Goal: Task Accomplishment & Management: Use online tool/utility

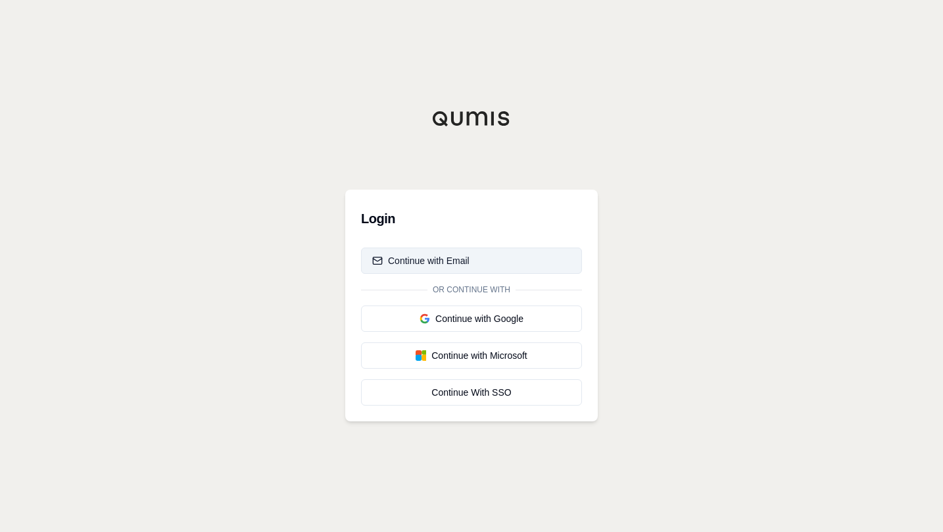
click at [474, 265] on button "Continue with Email" at bounding box center [471, 260] width 221 height 26
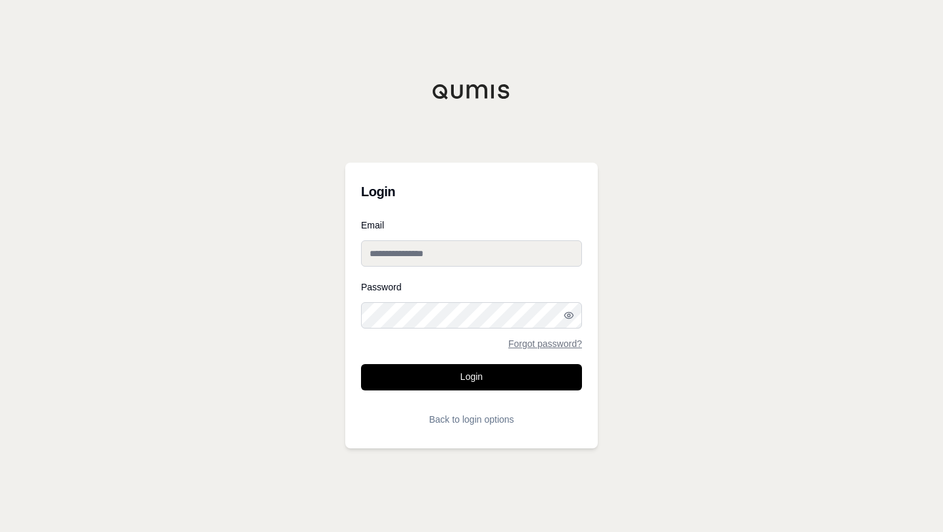
type input "**********"
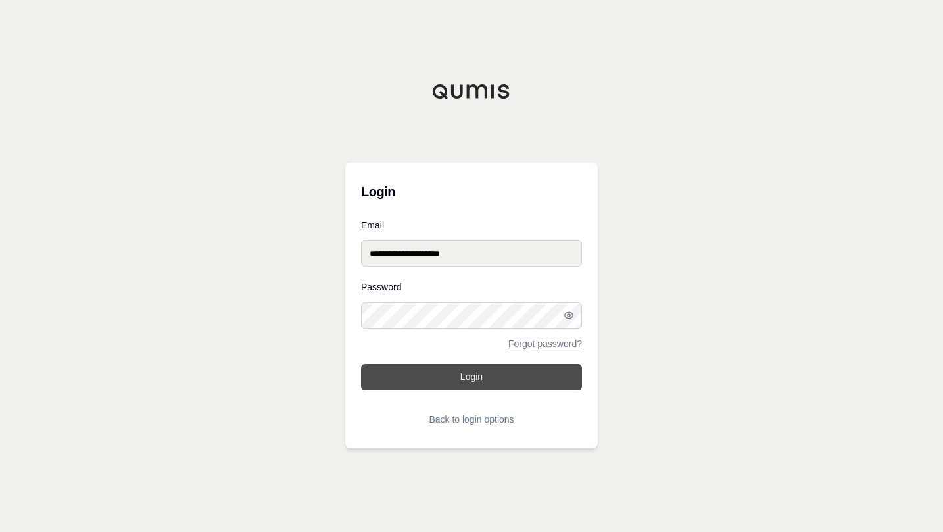
click at [497, 382] on button "Login" at bounding box center [471, 377] width 221 height 26
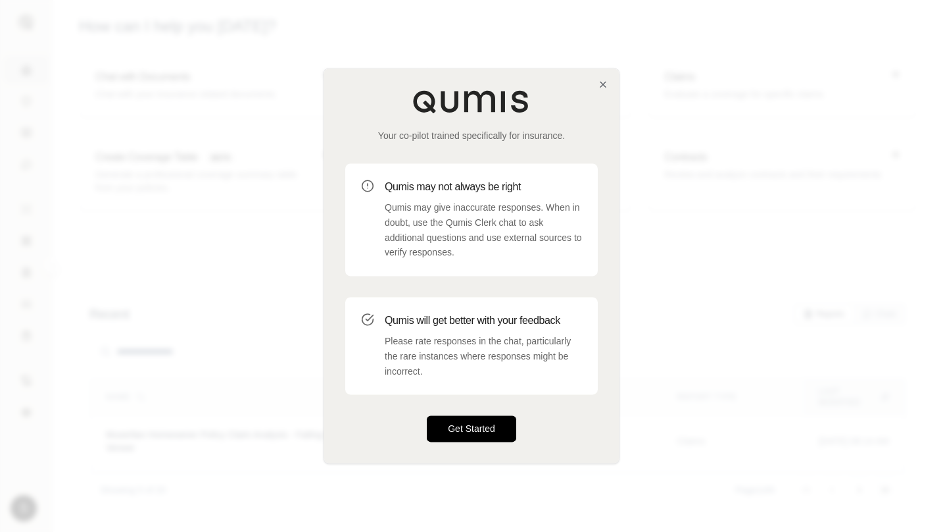
click at [470, 429] on button "Get Started" at bounding box center [471, 429] width 89 height 26
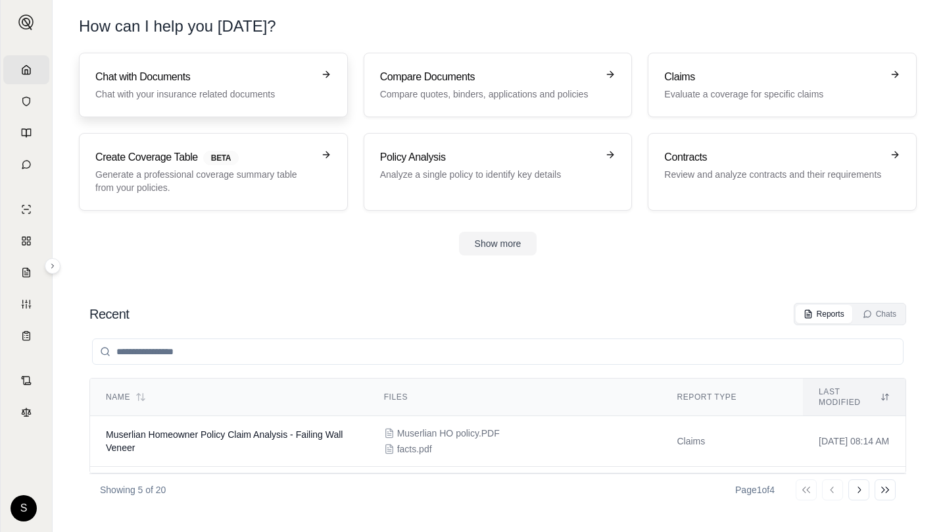
click at [224, 76] on h3 "Chat with Documents" at bounding box center [204, 77] width 218 height 16
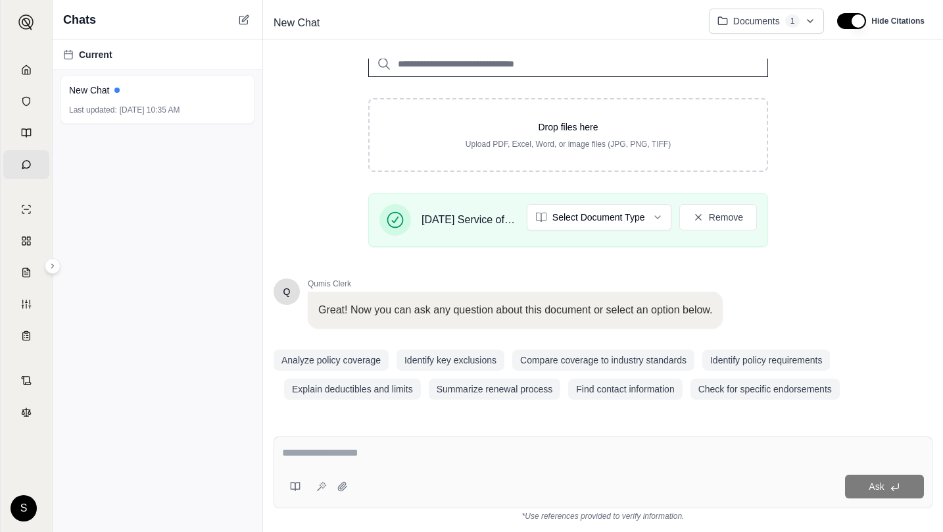
scroll to position [181, 0]
type textarea "*"
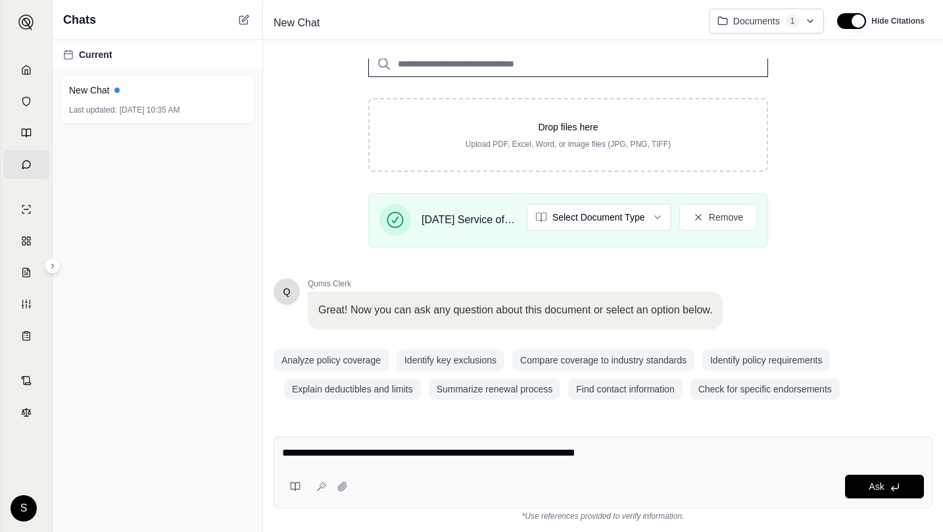
type textarea "**********"
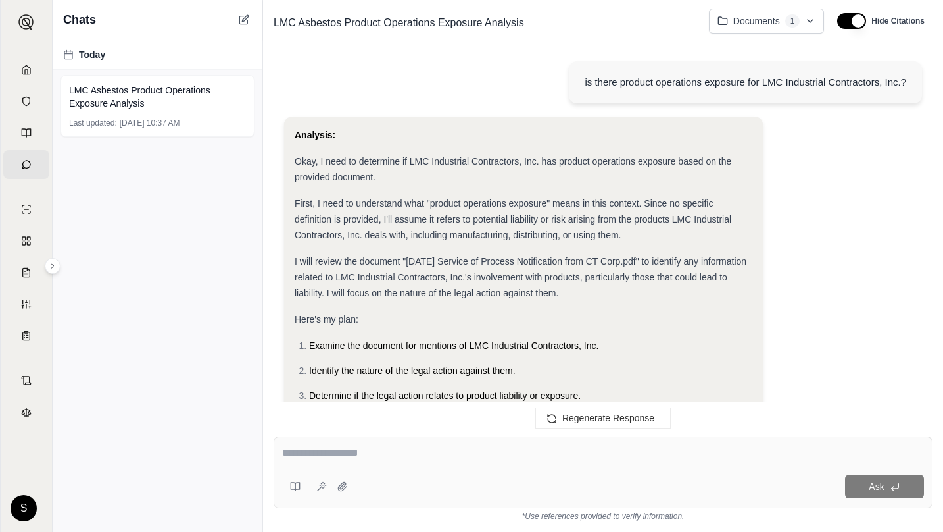
scroll to position [0, 0]
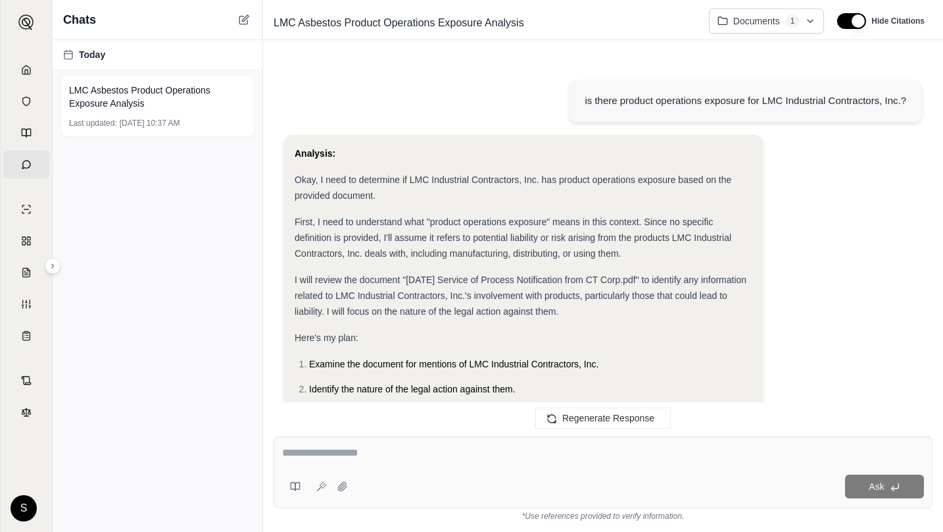
click at [27, 163] on link "Chats" at bounding box center [26, 164] width 46 height 29
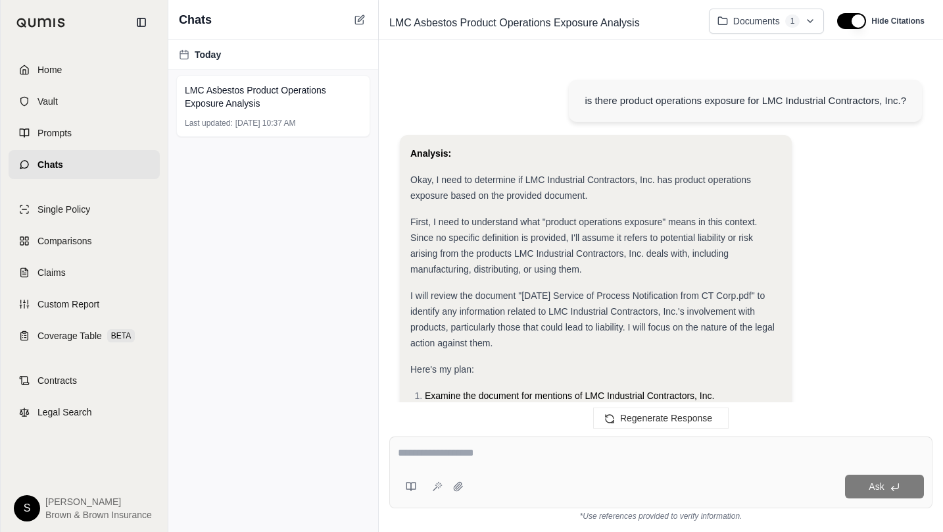
click at [27, 163] on icon at bounding box center [24, 164] width 11 height 11
click at [36, 66] on link "Home" at bounding box center [84, 69] width 151 height 29
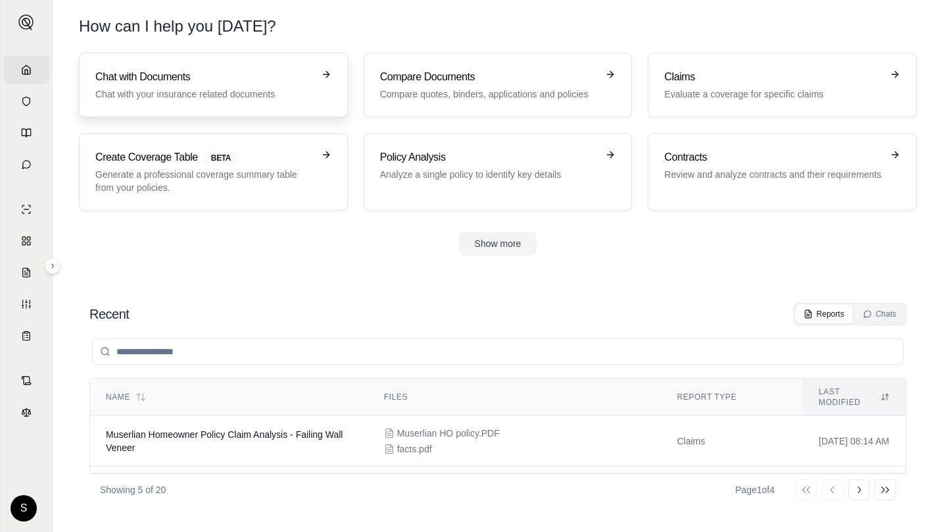
click at [159, 81] on h3 "Chat with Documents" at bounding box center [204, 77] width 218 height 16
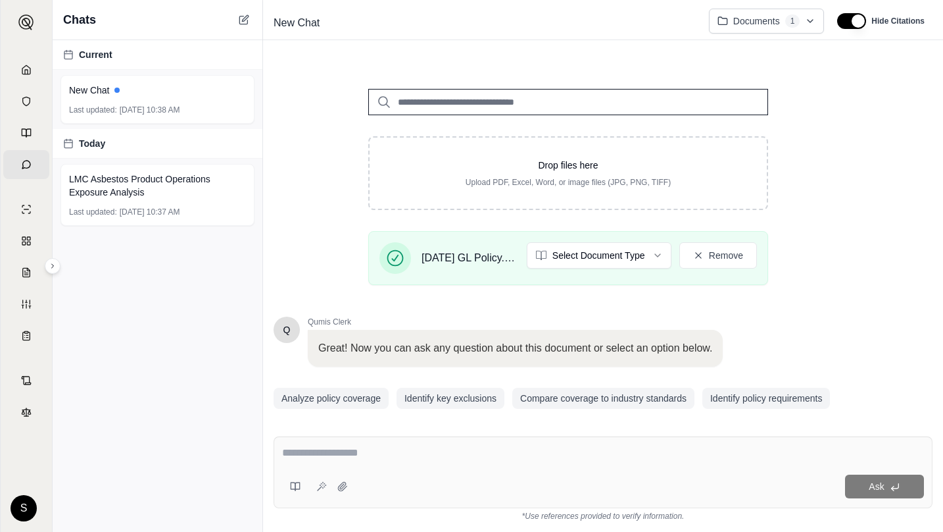
scroll to position [181, 0]
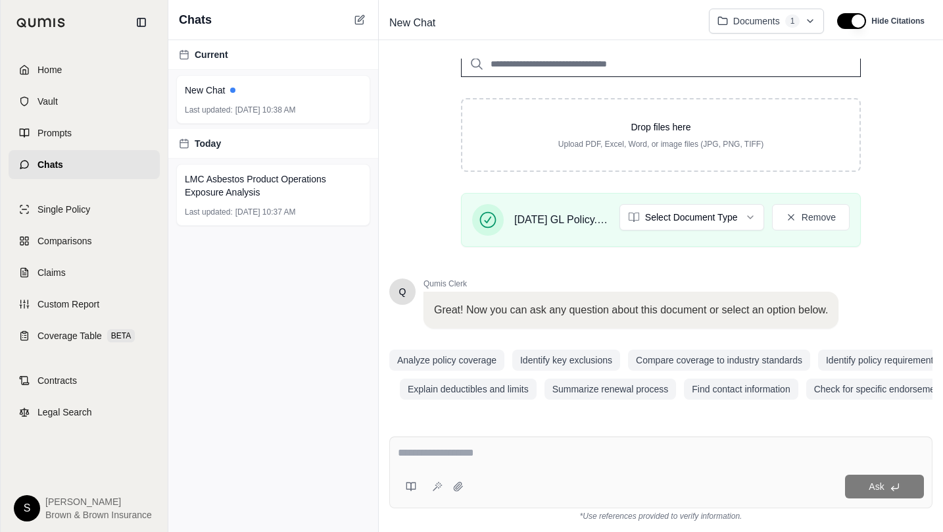
click at [450, 461] on div at bounding box center [661, 455] width 526 height 20
click at [457, 452] on textarea at bounding box center [661, 453] width 526 height 16
type textarea "**********"
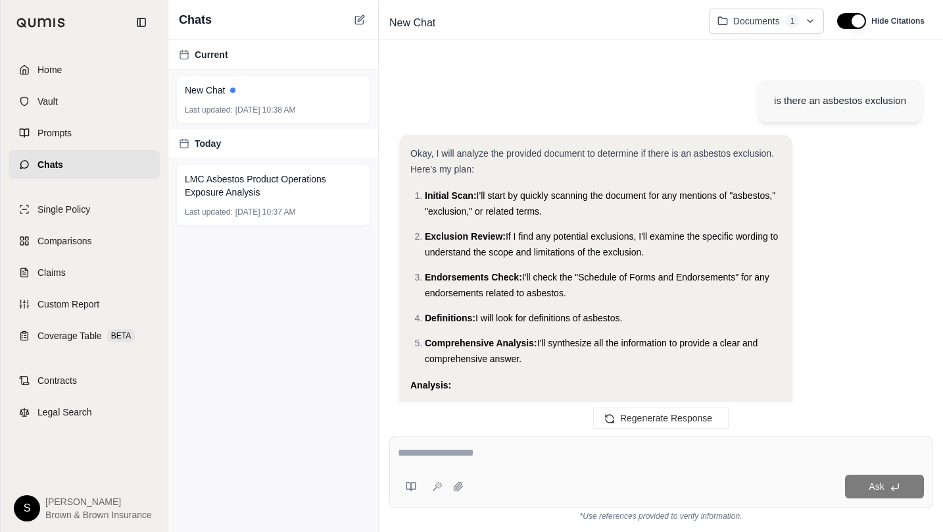
scroll to position [622, 0]
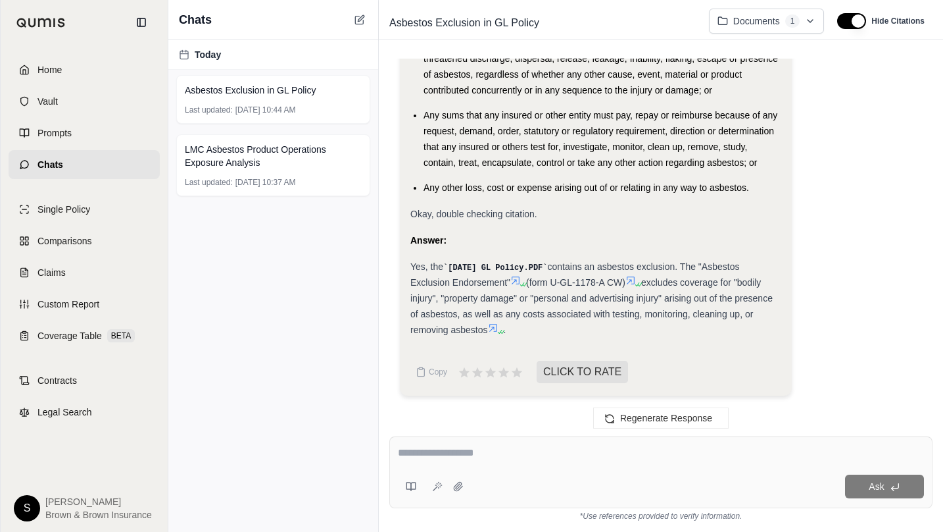
click at [455, 457] on textarea at bounding box center [661, 453] width 526 height 16
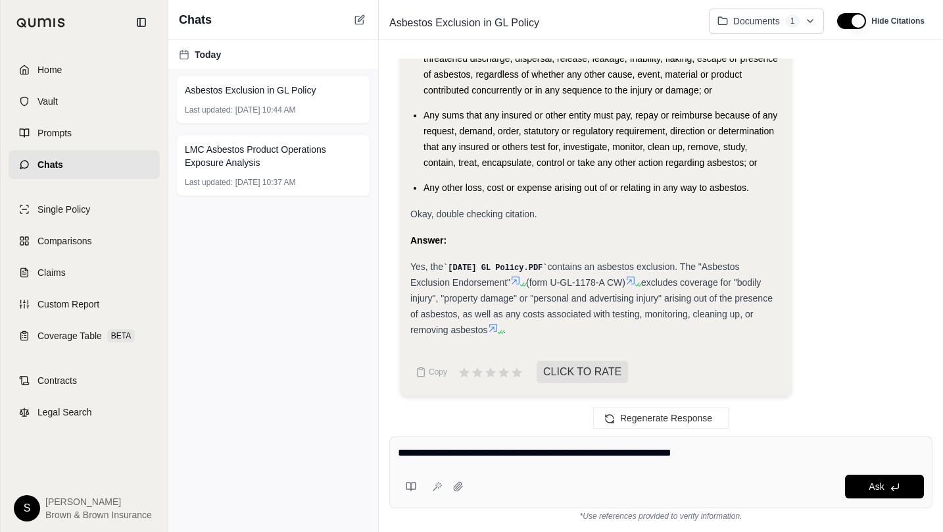
type textarea "**********"
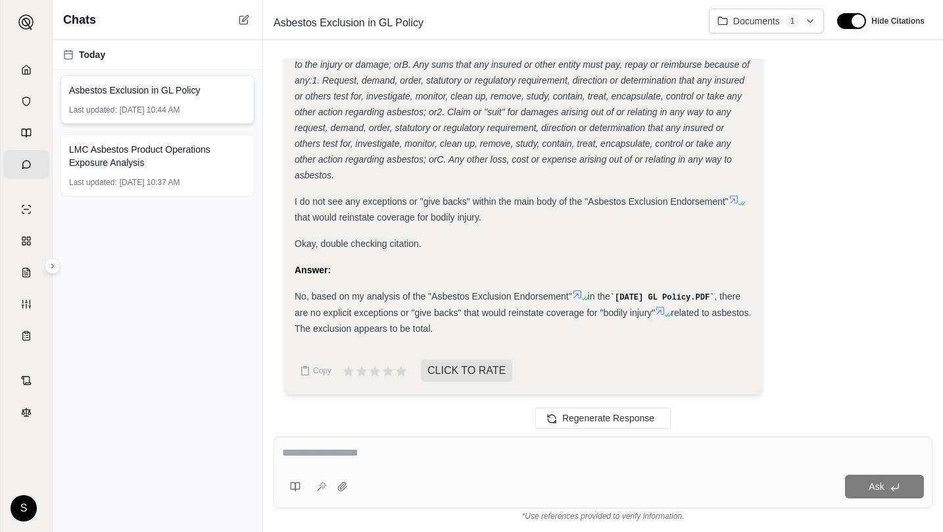
scroll to position [1235, 0]
click at [177, 158] on span "LMC Asbestos Product Operations Exposure Analysis" at bounding box center [157, 156] width 177 height 26
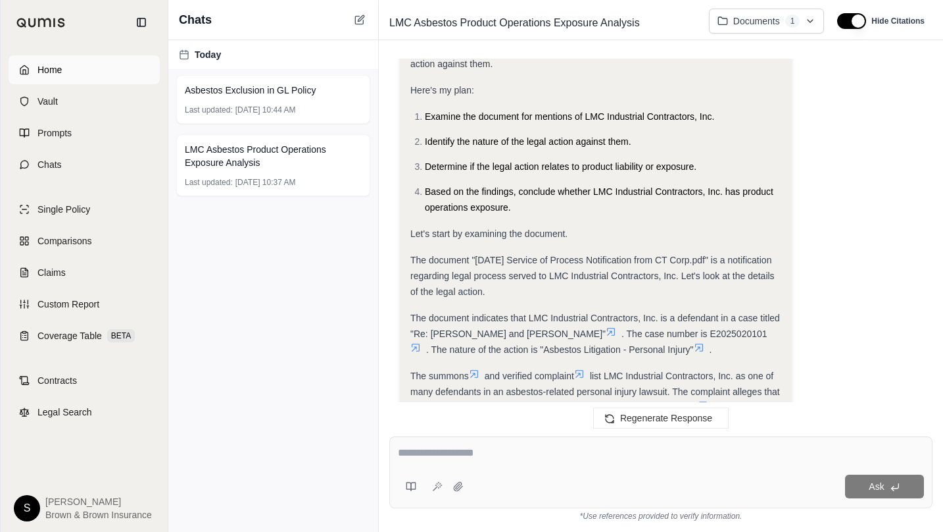
scroll to position [310, 0]
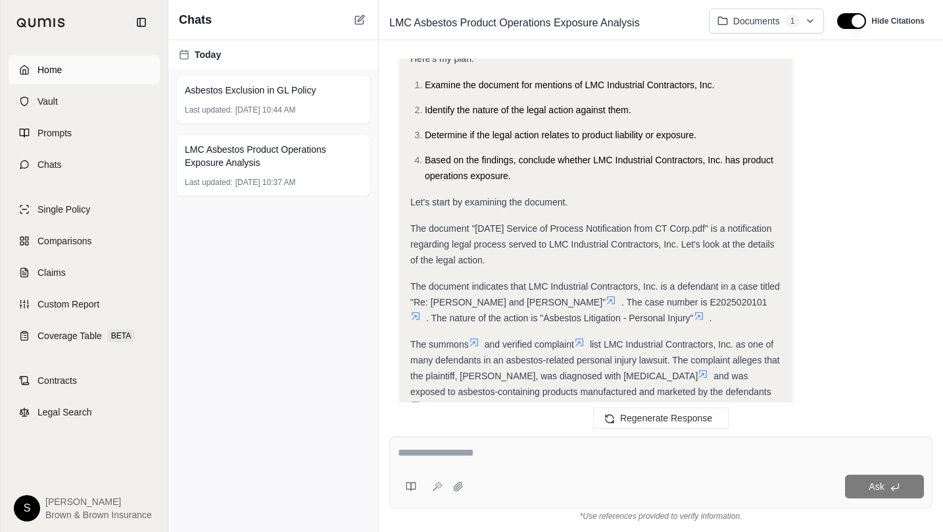
click at [30, 71] on link "Home" at bounding box center [84, 69] width 151 height 29
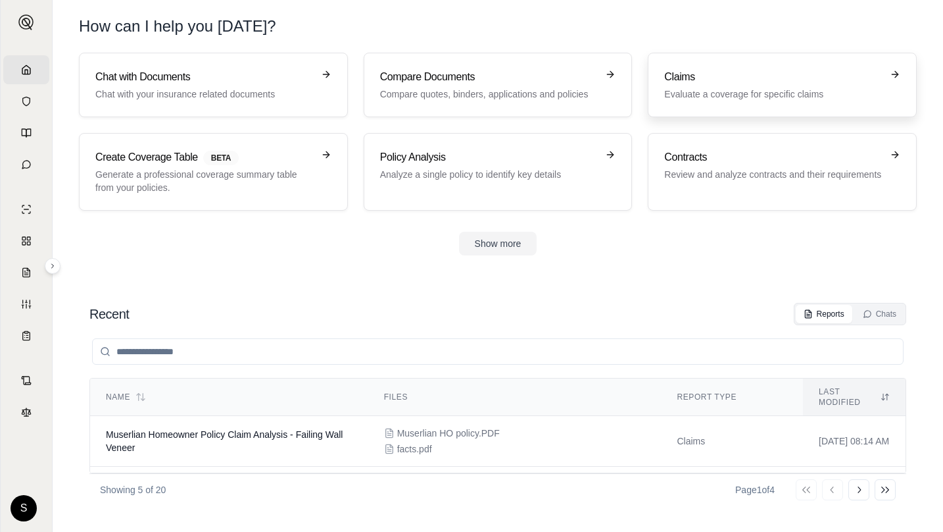
click at [751, 88] on p "Evaluate a coverage for specific claims" at bounding box center [773, 93] width 218 height 13
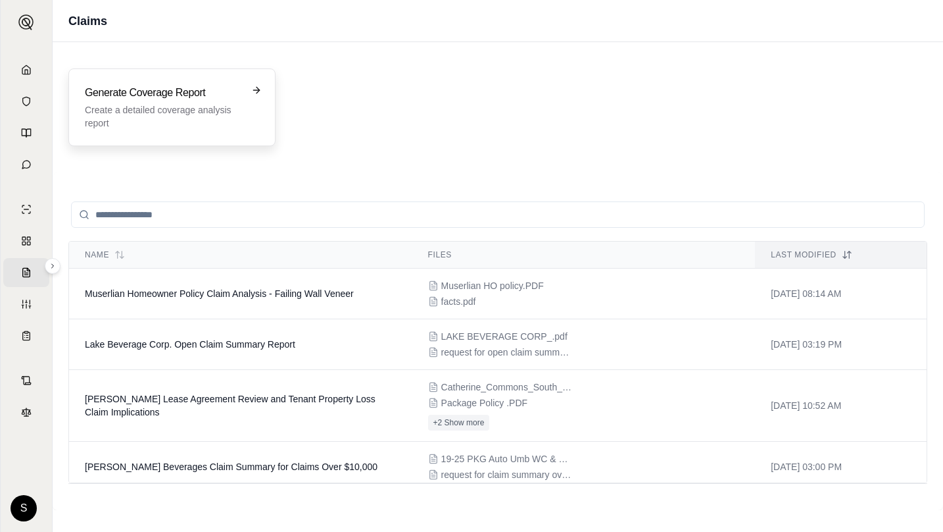
click at [112, 95] on h3 "Generate Coverage Report" at bounding box center [163, 93] width 156 height 16
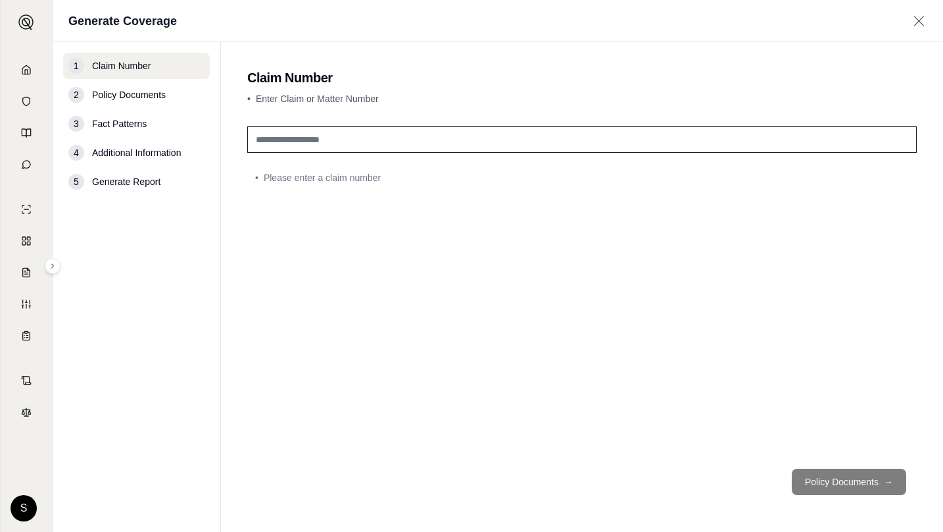
click at [457, 138] on input "text" at bounding box center [582, 139] width 670 height 26
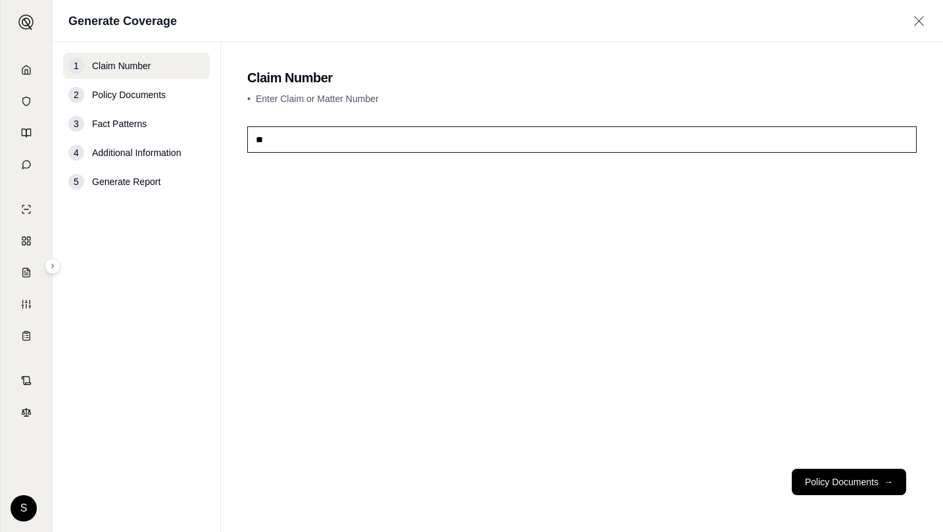
type input "*"
type input "**********"
click at [837, 484] on button "Policy Documents →" at bounding box center [849, 481] width 114 height 26
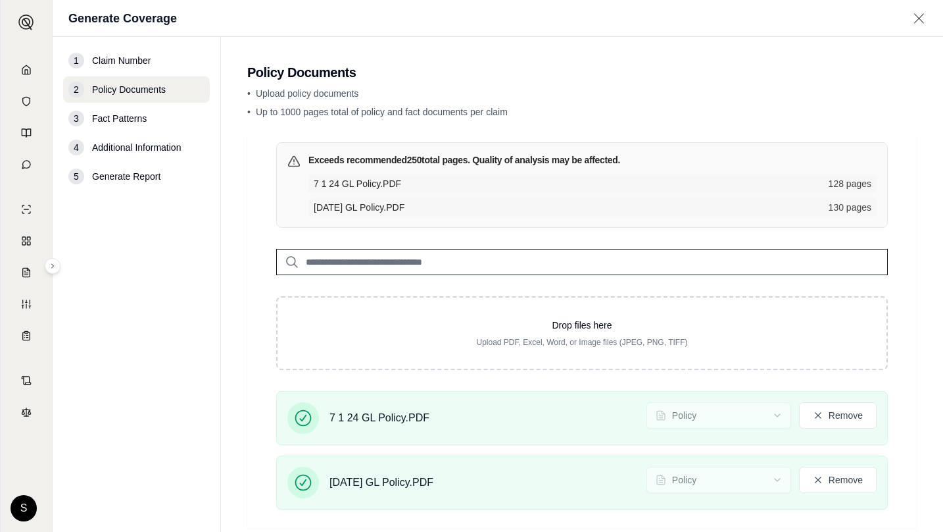
scroll to position [70, 0]
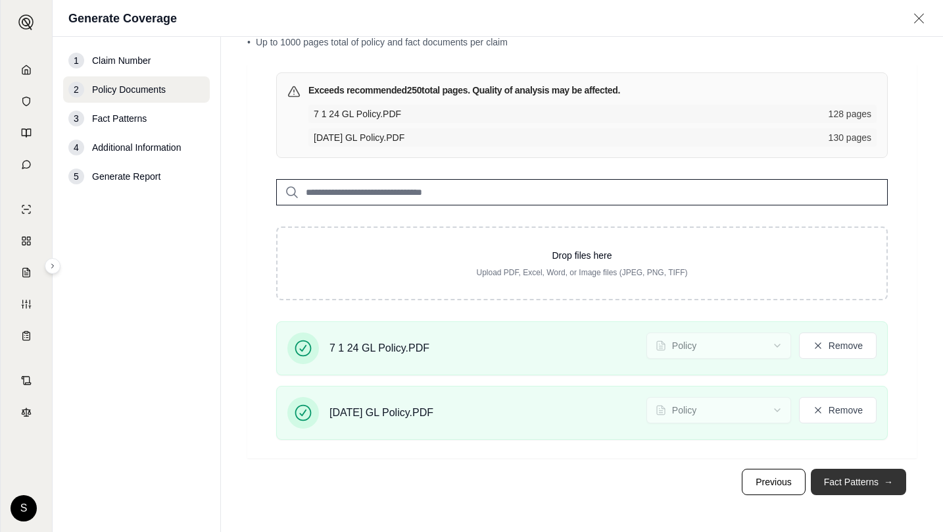
click at [862, 488] on button "Fact Patterns →" at bounding box center [858, 481] width 95 height 26
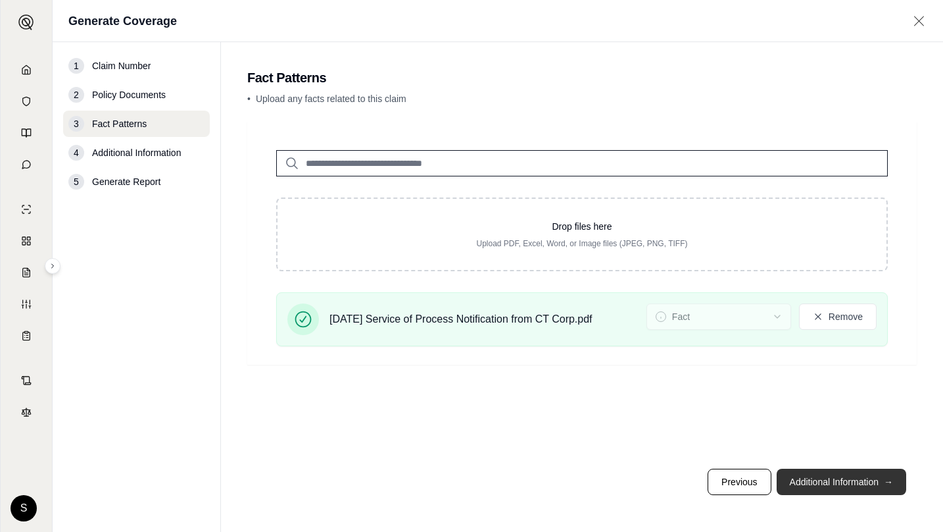
click at [861, 483] on button "Additional Information →" at bounding box center [842, 481] width 130 height 26
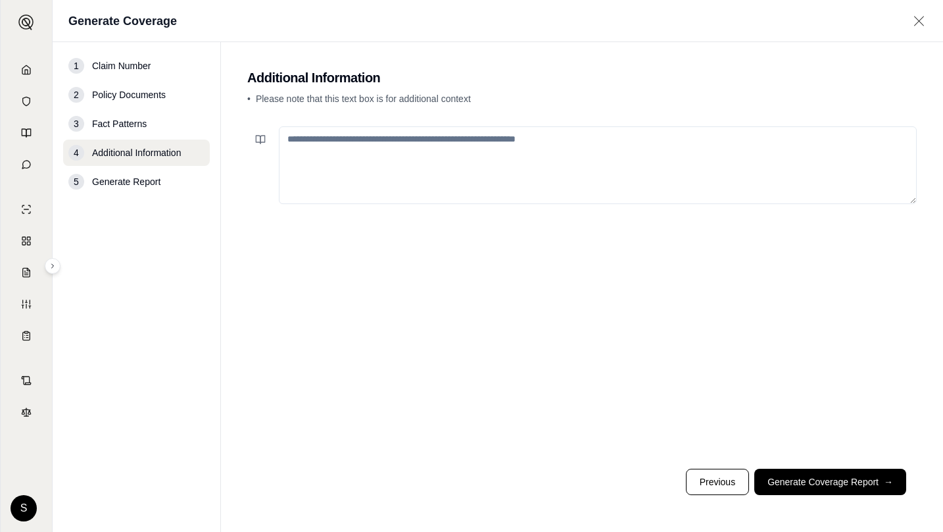
click at [384, 168] on textarea at bounding box center [598, 165] width 638 height 78
type textarea "*"
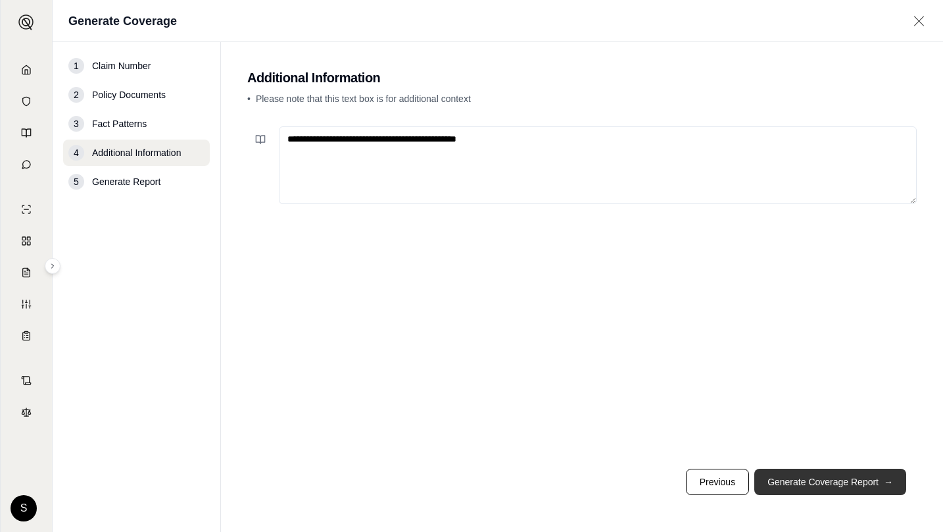
type textarea "**********"
click at [800, 478] on button "Generate Coverage Report →" at bounding box center [831, 481] width 152 height 26
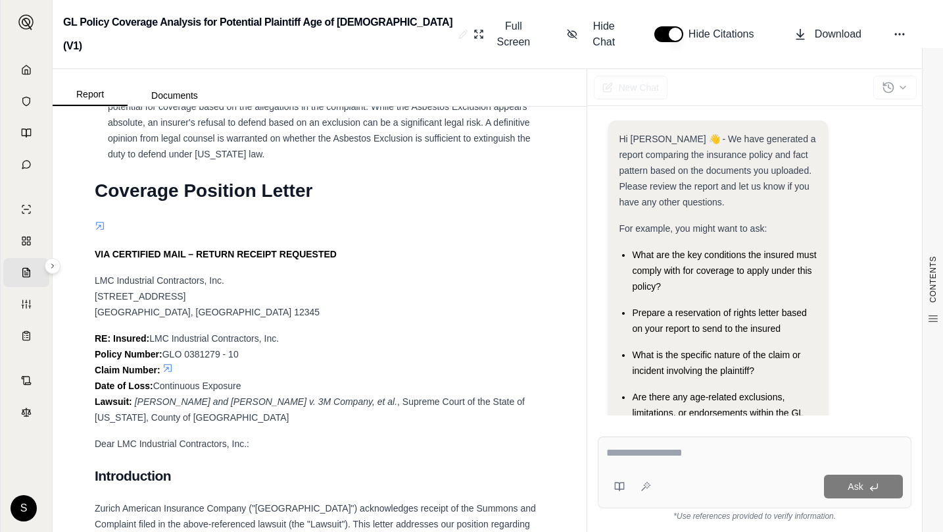
scroll to position [4610, 0]
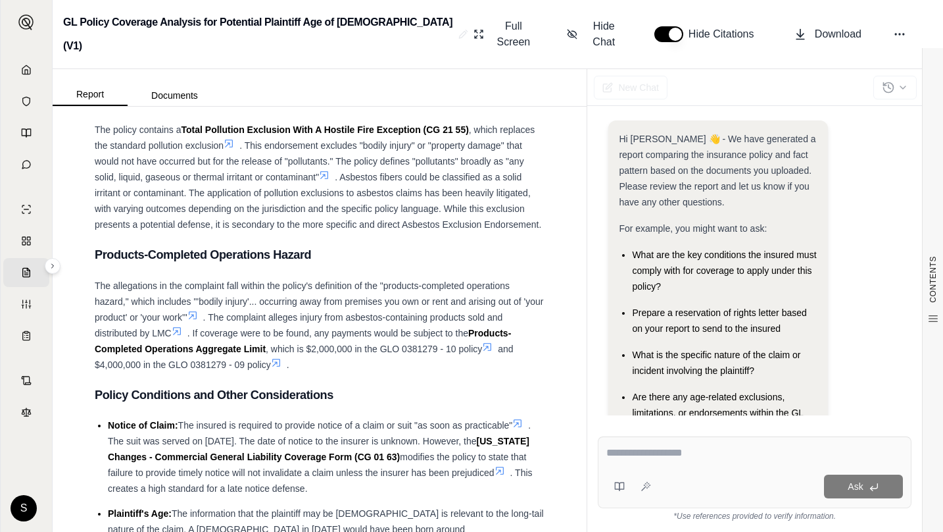
click at [719, 459] on textarea at bounding box center [755, 453] width 297 height 16
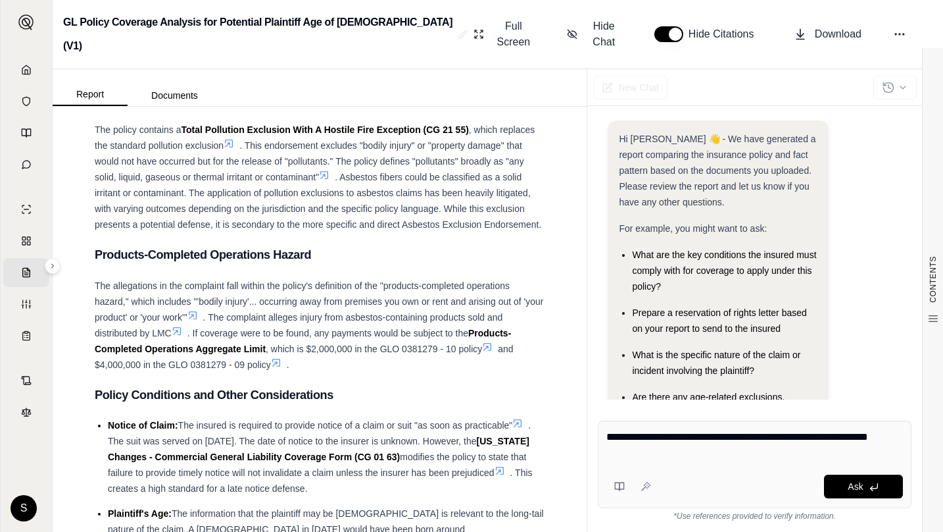
type textarea "**********"
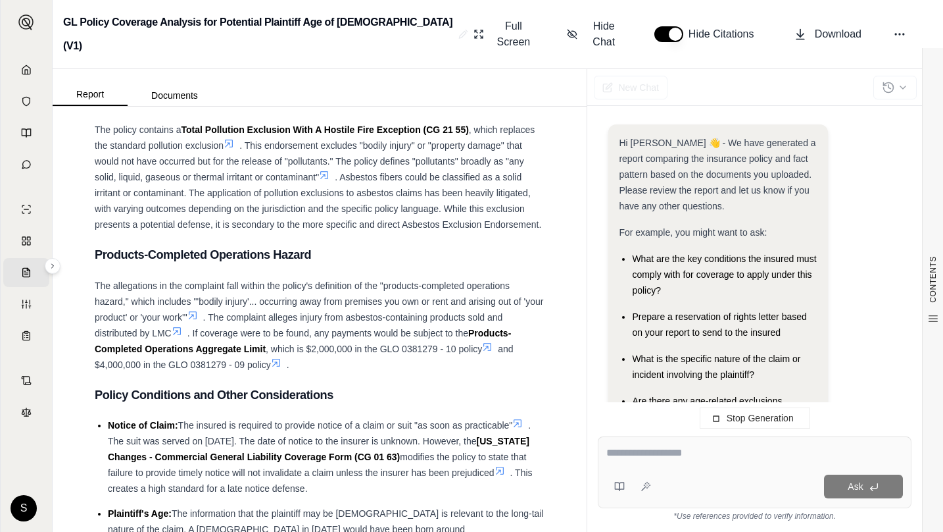
scroll to position [220, 0]
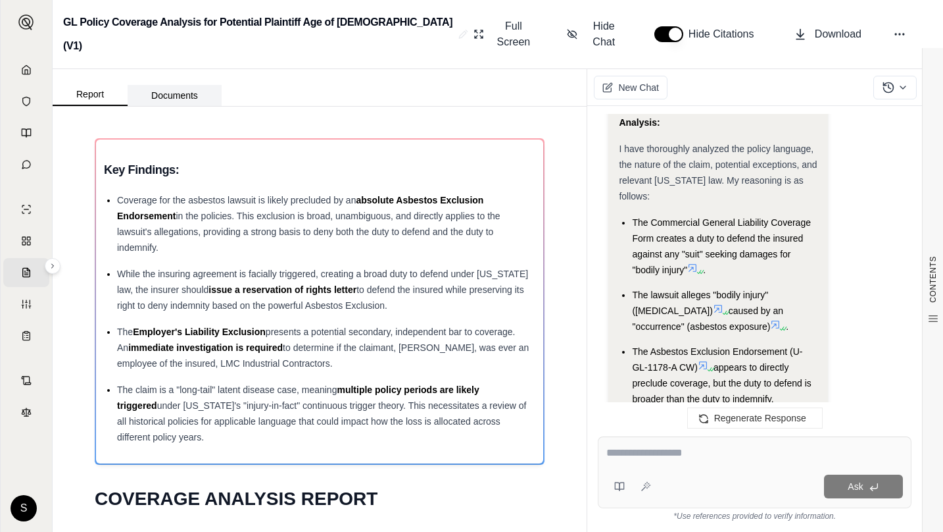
click at [179, 85] on button "Documents" at bounding box center [175, 95] width 94 height 21
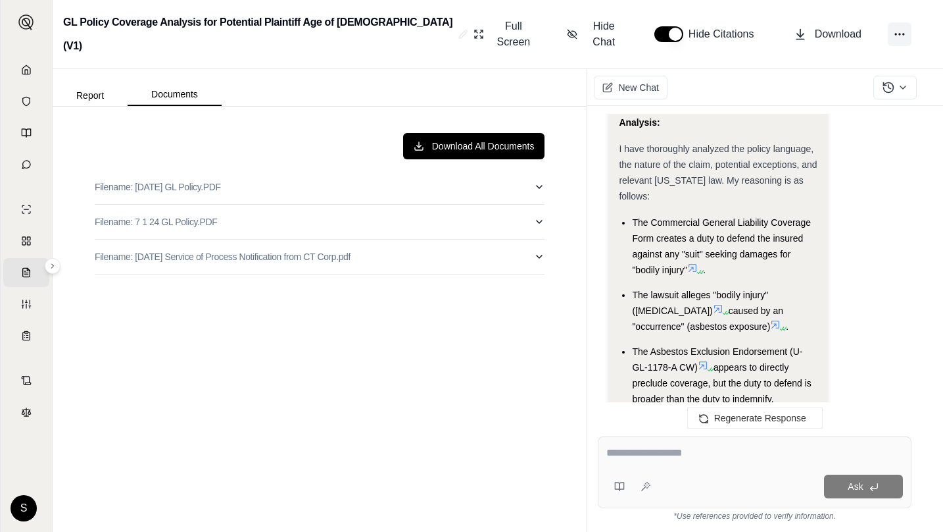
click at [902, 28] on icon at bounding box center [899, 34] width 13 height 13
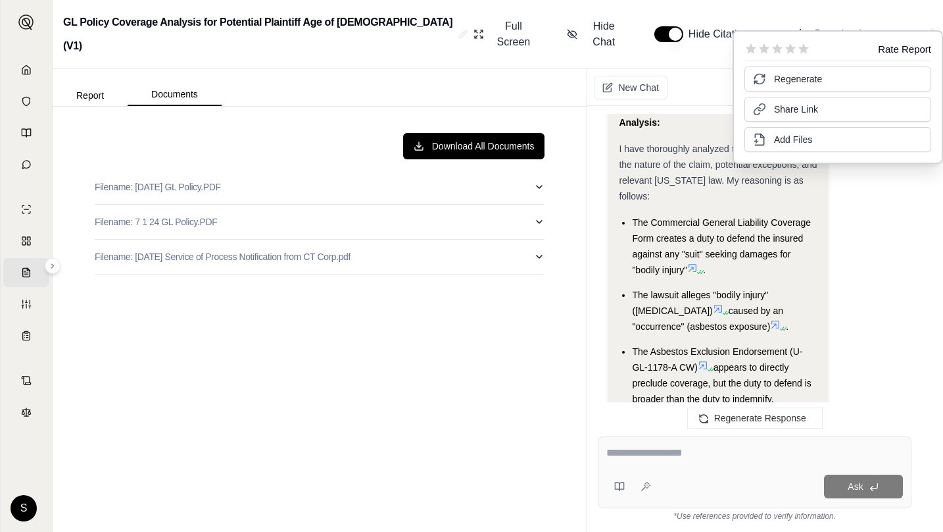
drag, startPoint x: 237, startPoint y: 124, endPoint x: 81, endPoint y: 87, distance: 160.0
click at [230, 133] on div "Download All Documents" at bounding box center [320, 146] width 450 height 26
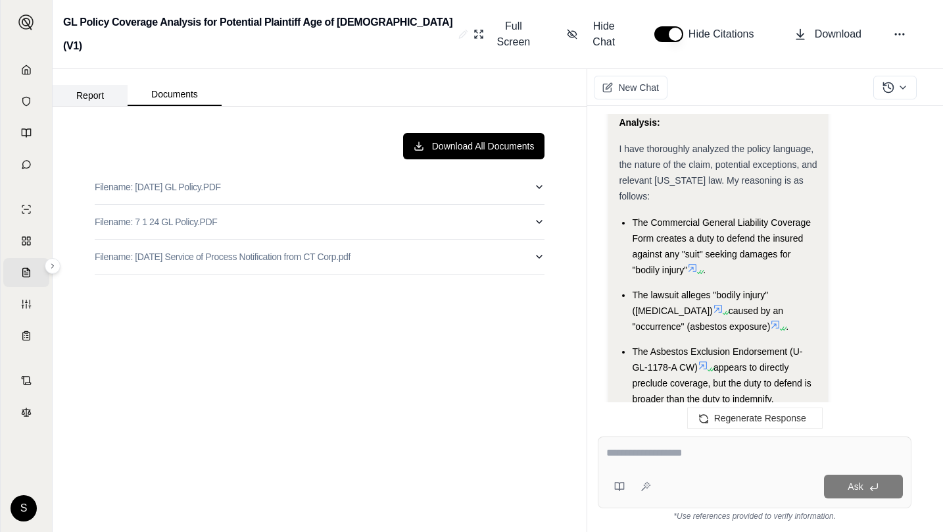
click at [84, 85] on button "Report" at bounding box center [90, 95] width 75 height 21
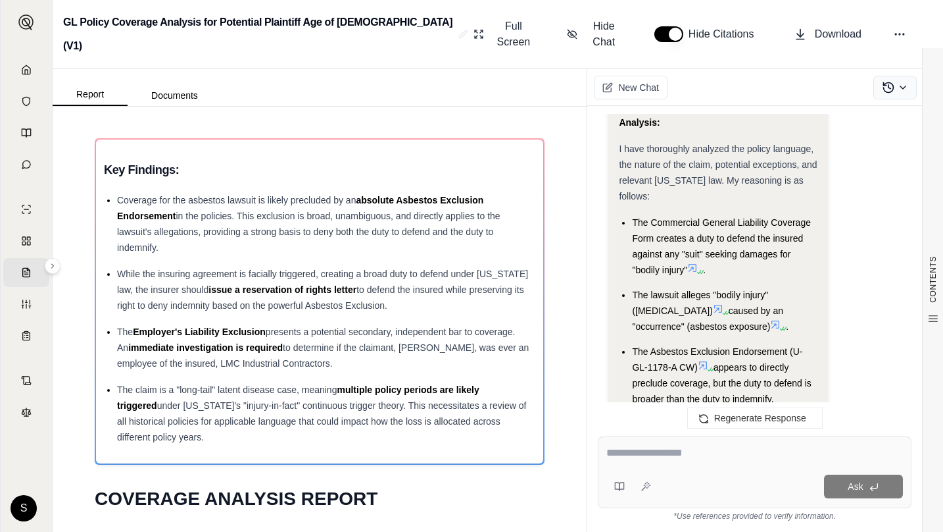
click at [904, 82] on icon at bounding box center [903, 87] width 11 height 11
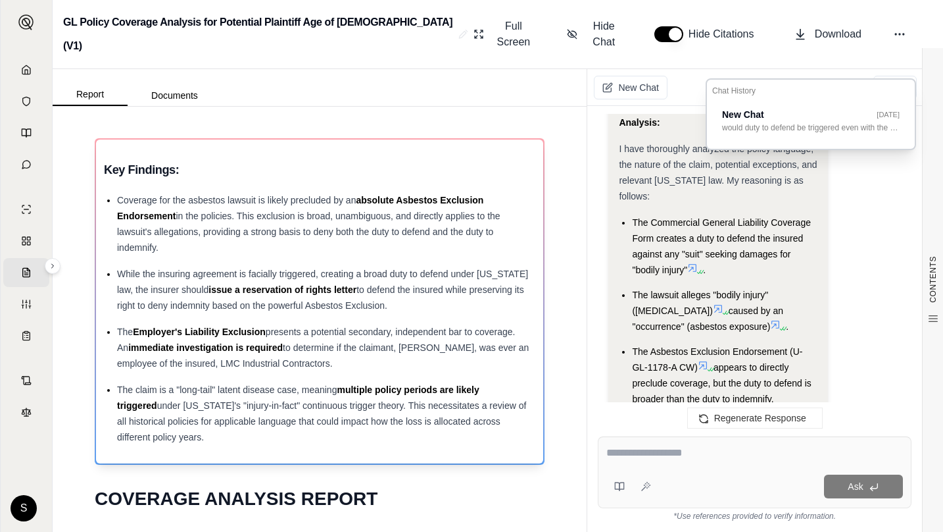
click at [410, 211] on span "in the policies. This exclusion is broad, unambiguous, and directly applies to …" at bounding box center [309, 232] width 384 height 42
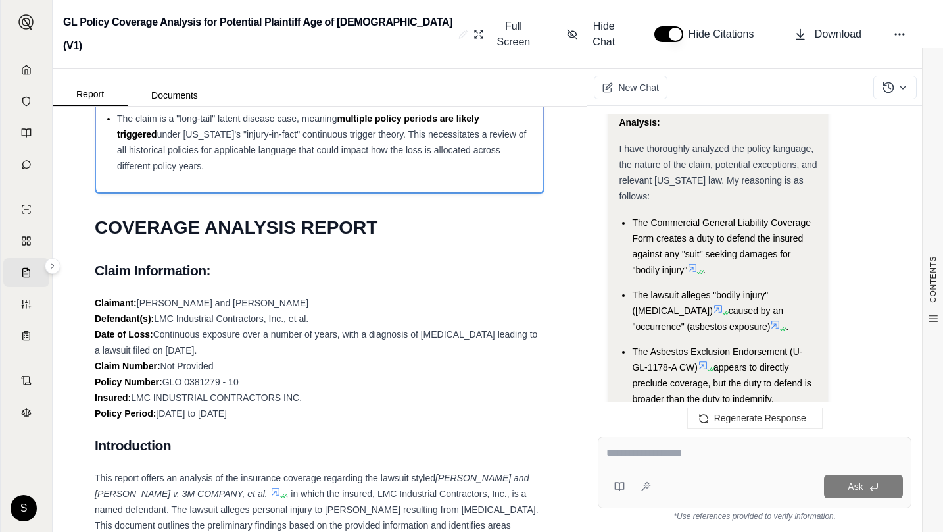
scroll to position [526, 0]
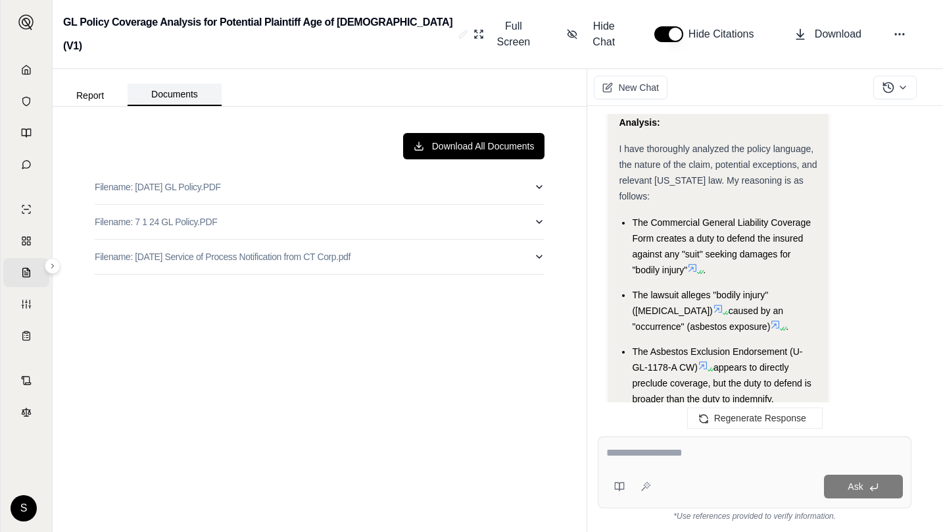
click at [184, 84] on button "Documents" at bounding box center [175, 95] width 94 height 22
click at [191, 133] on div "Download All Documents" at bounding box center [320, 146] width 450 height 26
click at [211, 352] on div "Download All Documents Filename: [DATE] GL Policy.PDF Filename: 7 1 24 GL Polic…" at bounding box center [319, 318] width 471 height 393
click at [211, 356] on div "Download All Documents Filename: [DATE] GL Policy.PDF Filename: 7 1 24 GL Polic…" at bounding box center [319, 318] width 471 height 393
click at [911, 32] on div "Full Screen Hide Chat Hide Citations Download" at bounding box center [700, 34] width 464 height 42
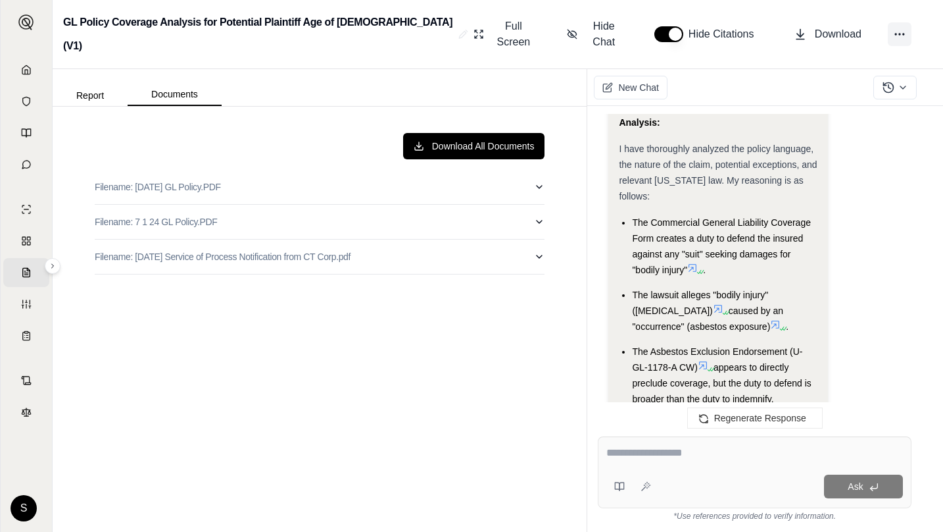
click at [908, 28] on button at bounding box center [900, 34] width 24 height 24
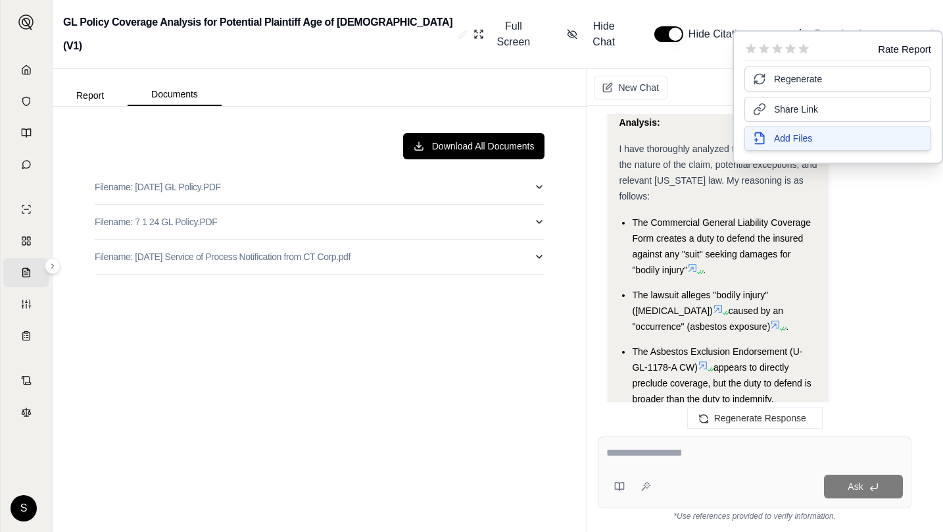
click at [795, 137] on span "Add Files" at bounding box center [793, 138] width 38 height 13
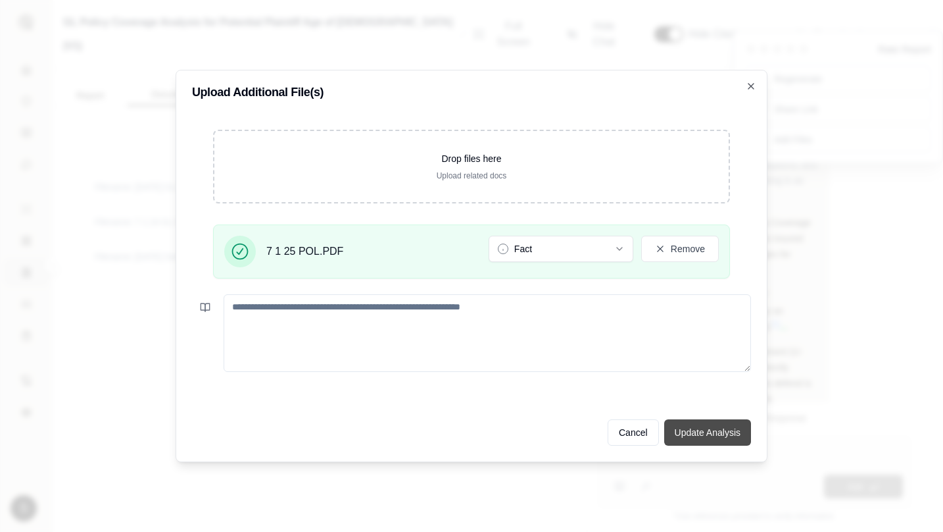
click at [729, 432] on button "Update Analysis" at bounding box center [707, 432] width 87 height 26
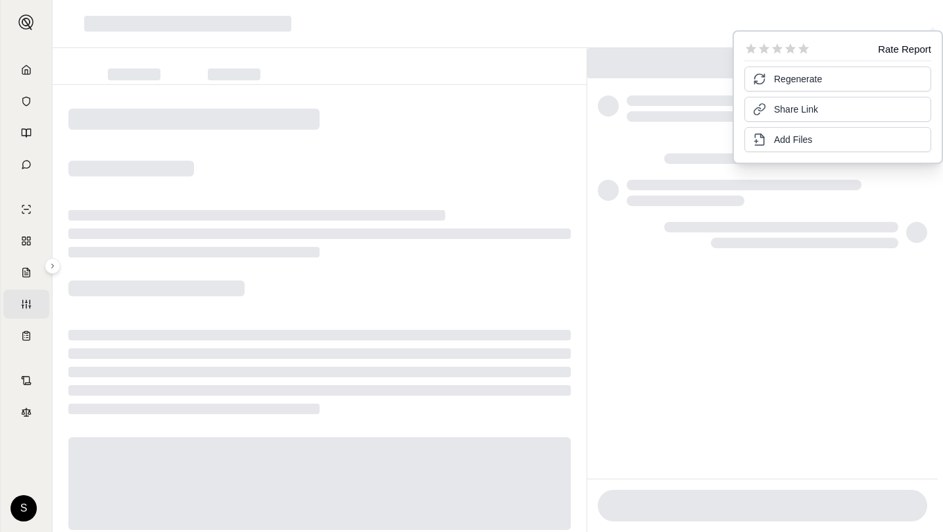
drag, startPoint x: 576, startPoint y: 116, endPoint x: 544, endPoint y: 124, distance: 32.5
click at [576, 116] on div at bounding box center [320, 327] width 534 height 484
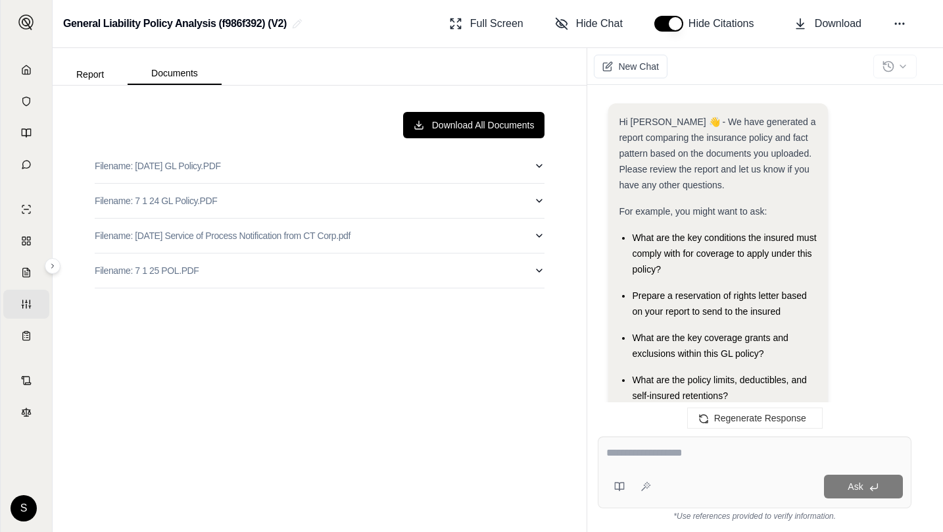
scroll to position [2871, 0]
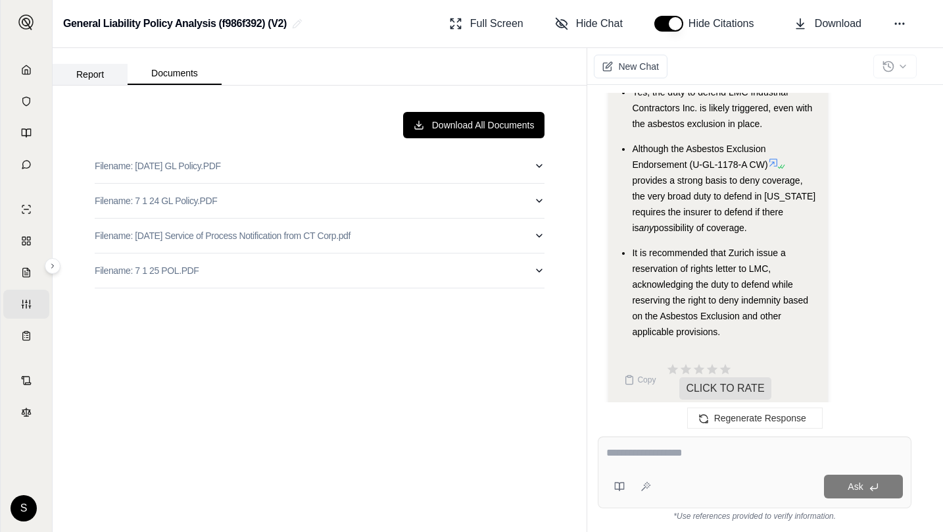
click at [96, 73] on button "Report" at bounding box center [90, 74] width 75 height 21
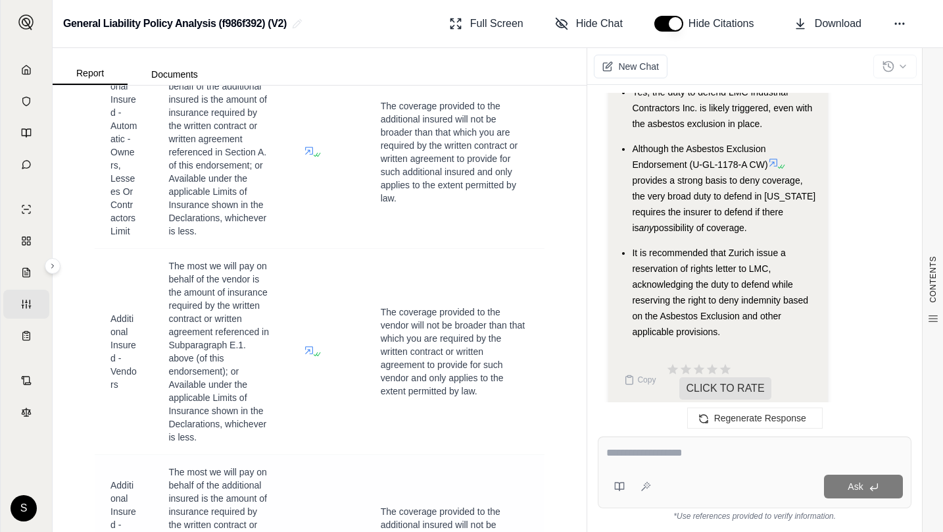
scroll to position [3552, 0]
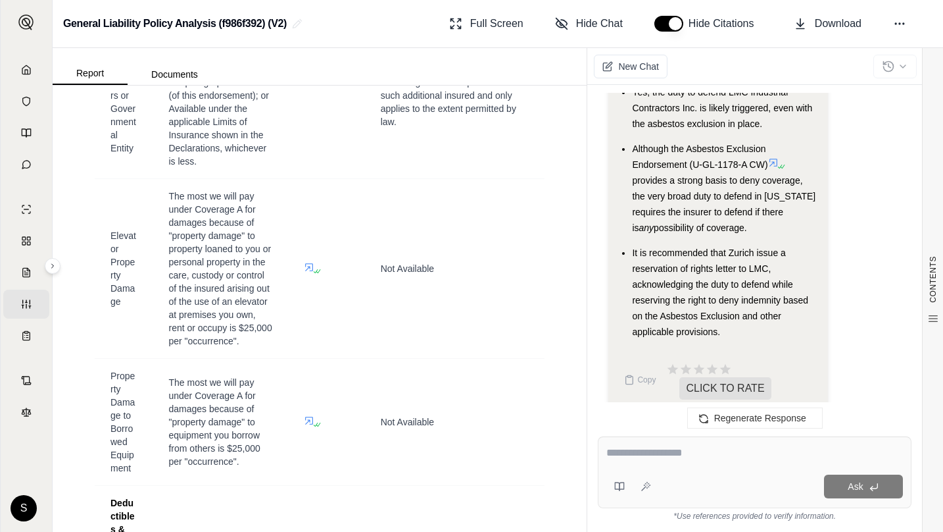
click at [689, 450] on textarea at bounding box center [755, 453] width 297 height 16
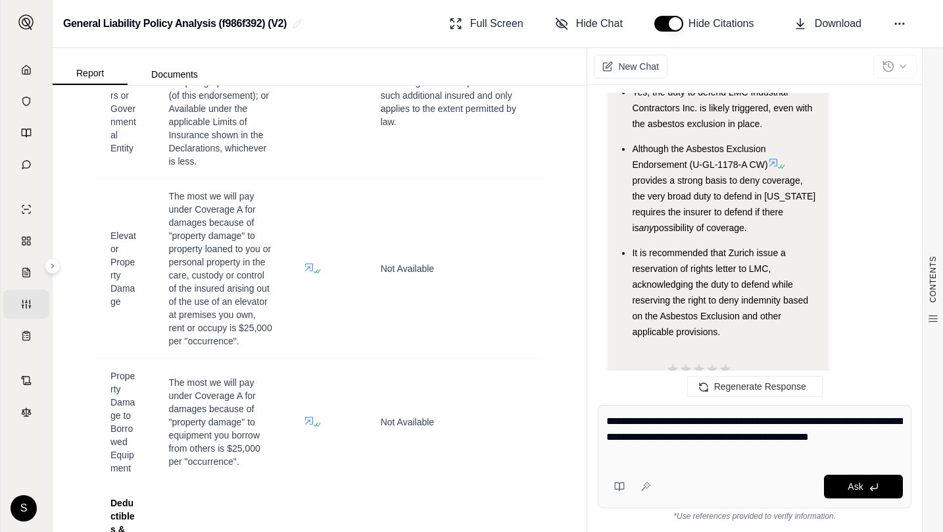
type textarea "**********"
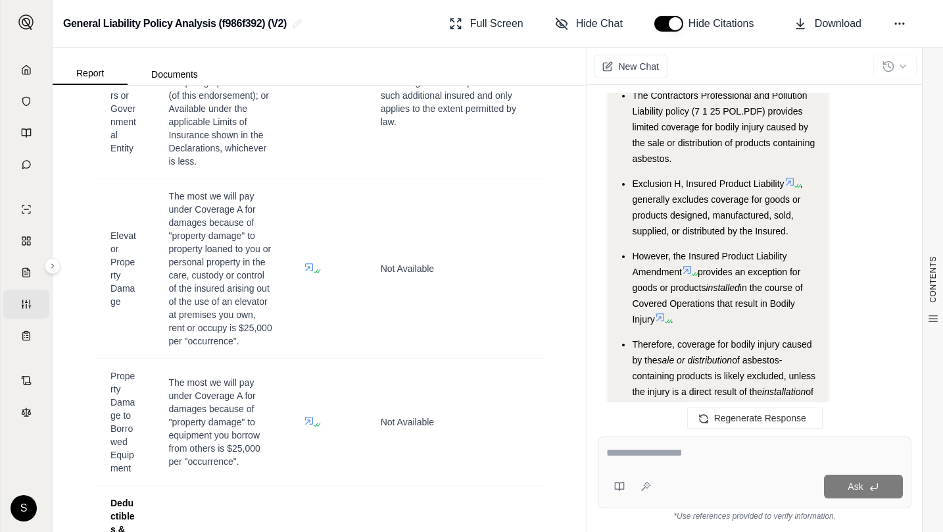
scroll to position [5332, 0]
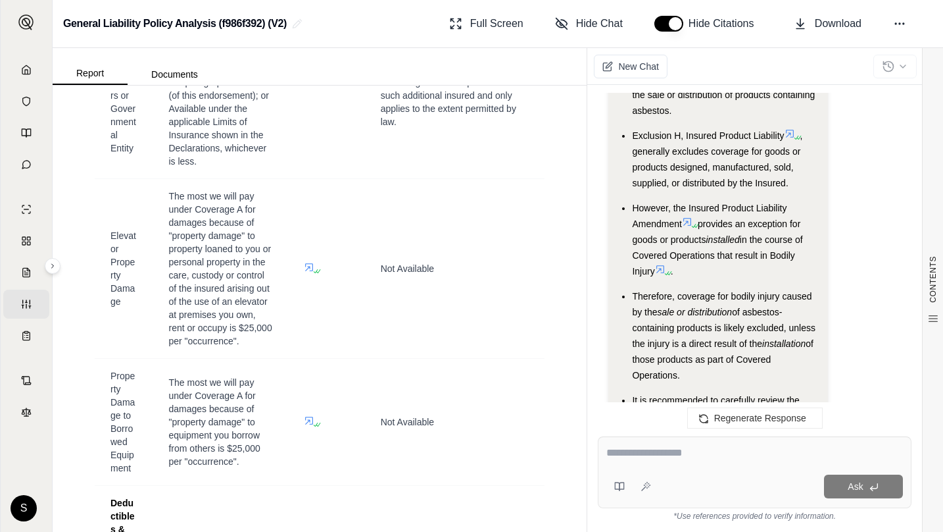
click at [690, 216] on icon at bounding box center [687, 221] width 11 height 11
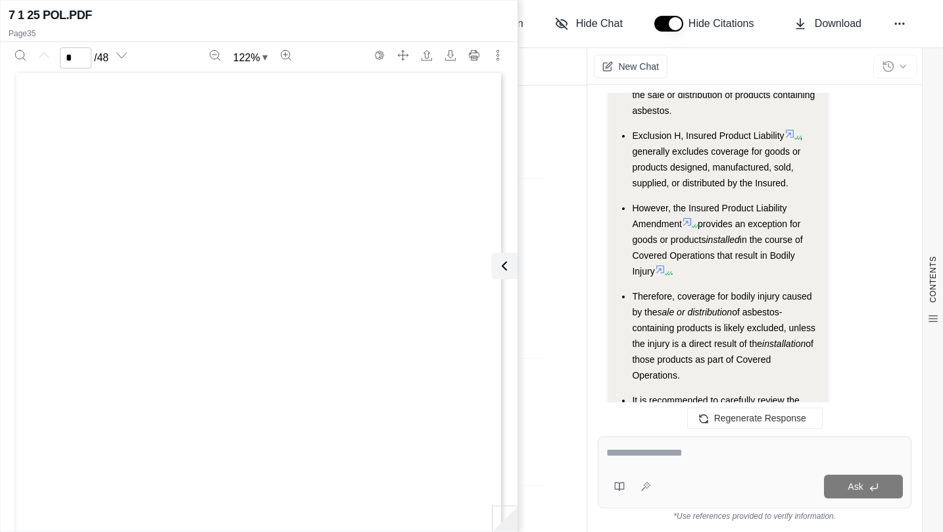
scroll to position [0, 0]
type input "**"
click at [650, 443] on div "Ask" at bounding box center [755, 472] width 314 height 72
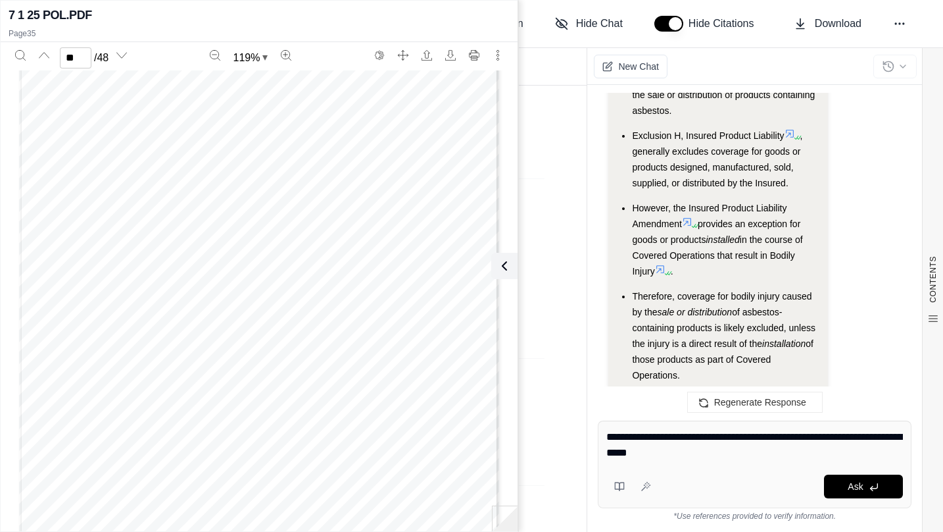
type textarea "**********"
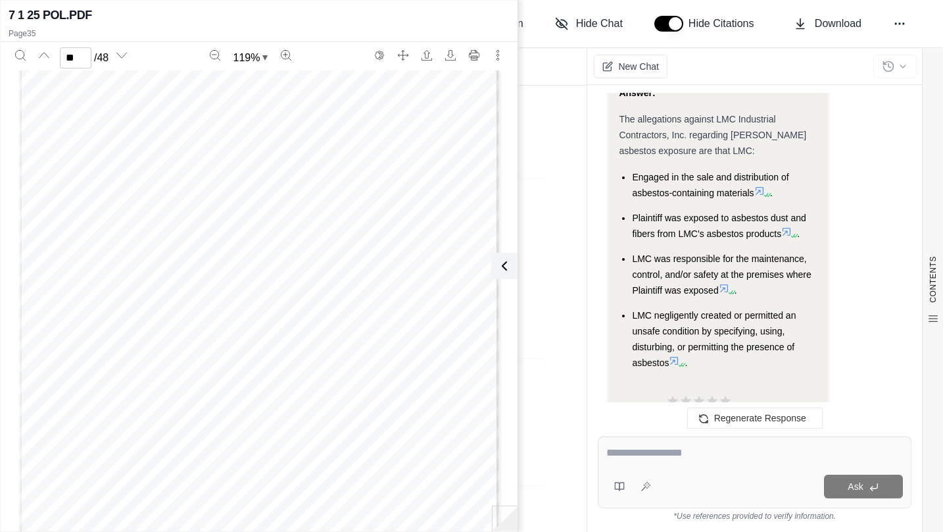
scroll to position [7260, 0]
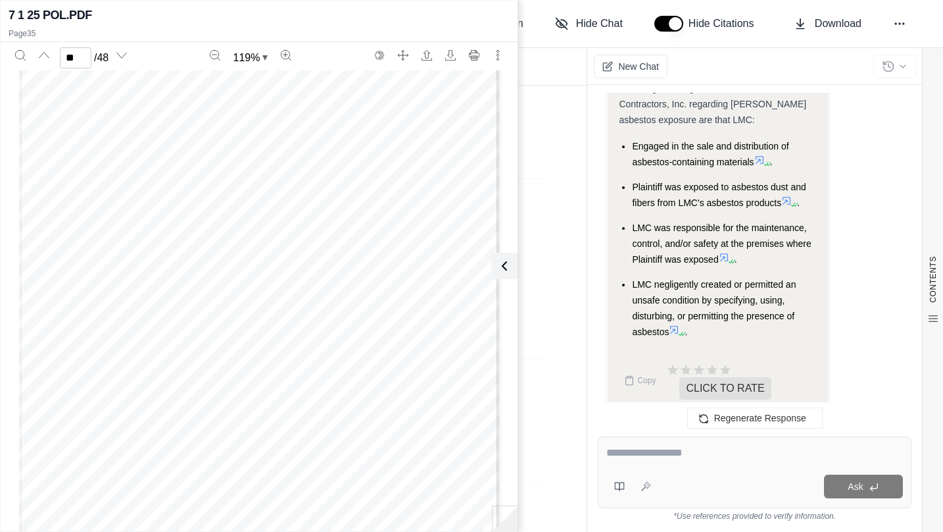
click at [693, 451] on textarea at bounding box center [755, 453] width 297 height 16
click at [681, 451] on textarea "**********" at bounding box center [755, 453] width 297 height 16
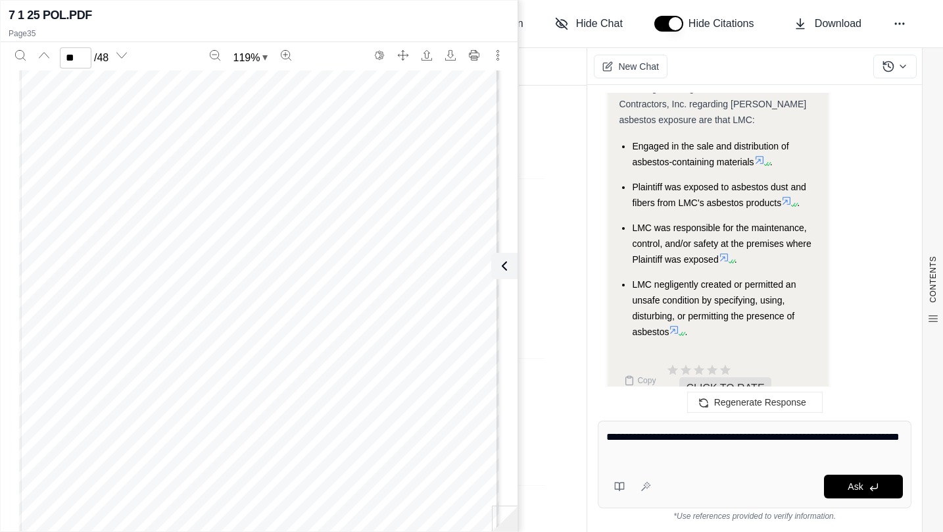
click at [681, 450] on textarea "**********" at bounding box center [755, 445] width 297 height 32
type textarea "**********"
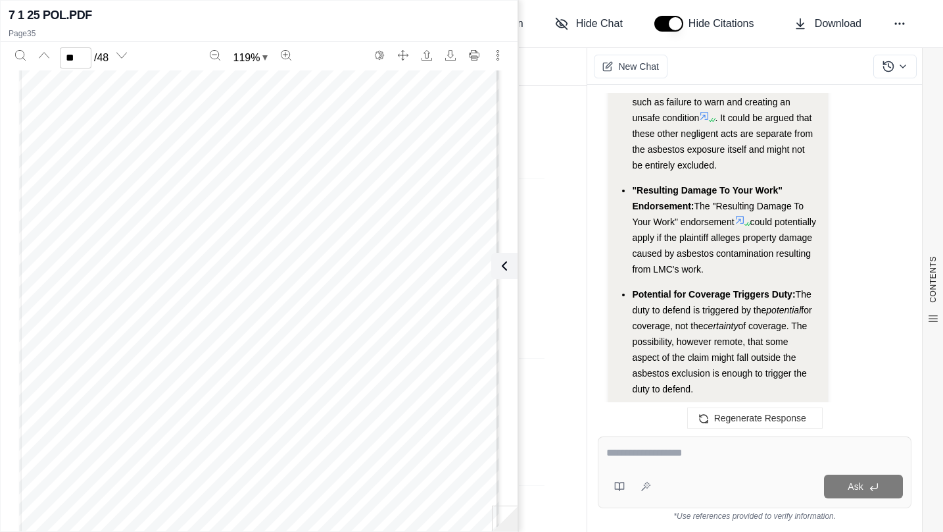
scroll to position [9464, 0]
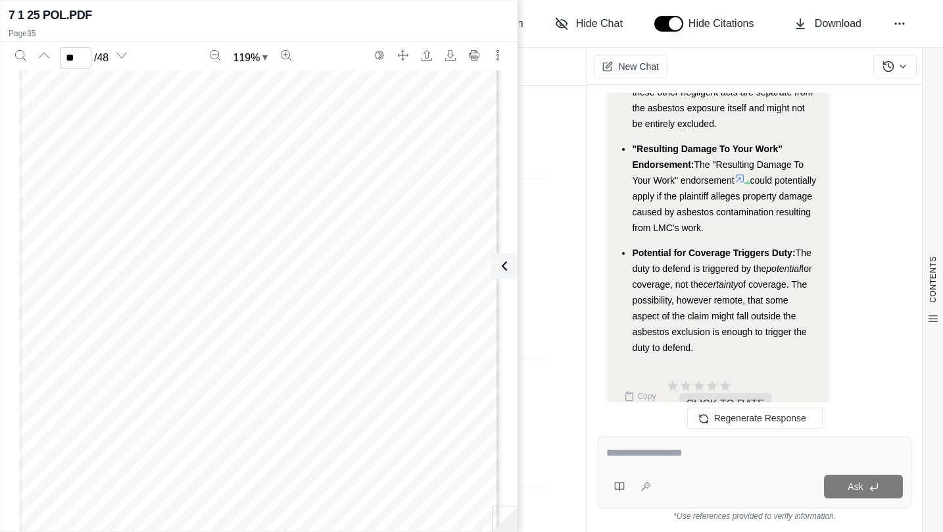
drag, startPoint x: 745, startPoint y: 147, endPoint x: 729, endPoint y: 153, distance: 17.5
click at [745, 178] on icon at bounding box center [747, 182] width 8 height 8
click at [741, 173] on icon at bounding box center [740, 178] width 11 height 11
type input "*"
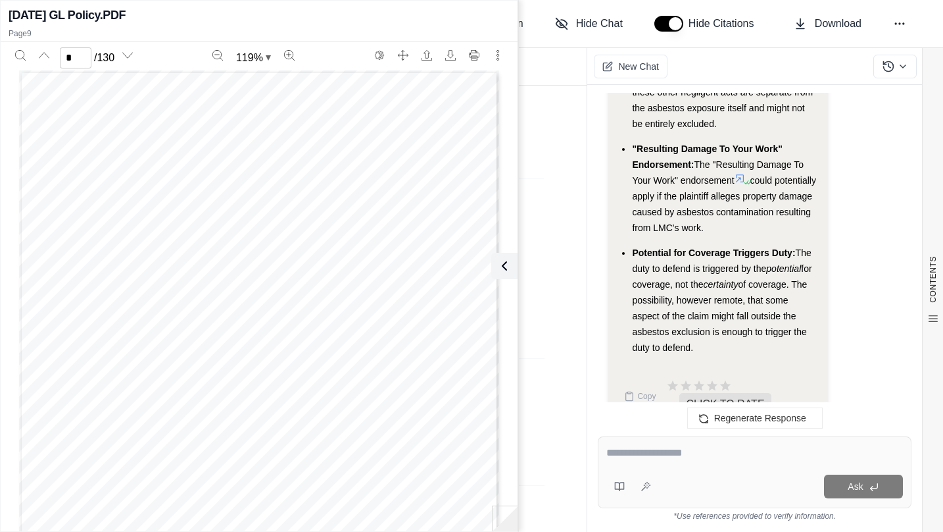
scroll to position [4473, 0]
click at [740, 173] on icon at bounding box center [740, 178] width 11 height 11
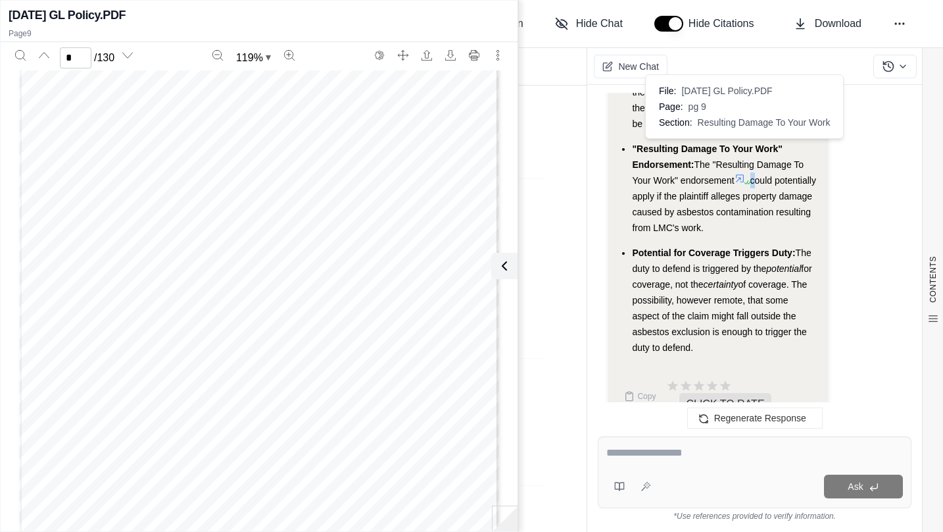
click at [740, 173] on icon at bounding box center [740, 178] width 11 height 11
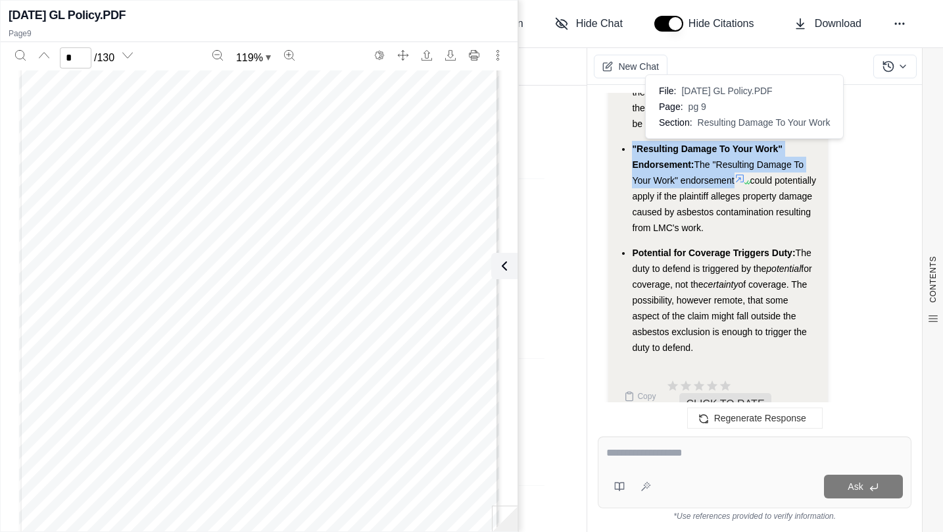
click at [741, 173] on icon at bounding box center [740, 178] width 11 height 11
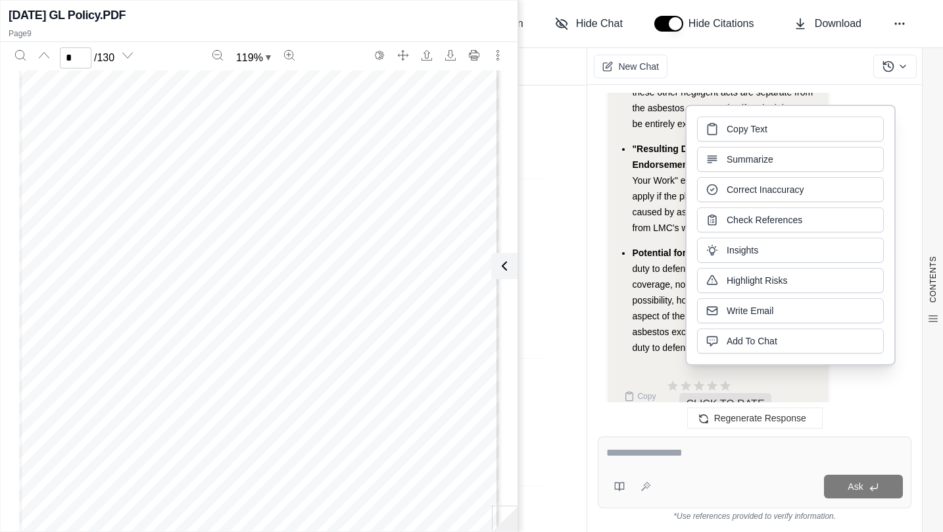
click at [652, 175] on span "could potentially apply if the plaintiff alleges property damage caused by asbe…" at bounding box center [724, 204] width 184 height 58
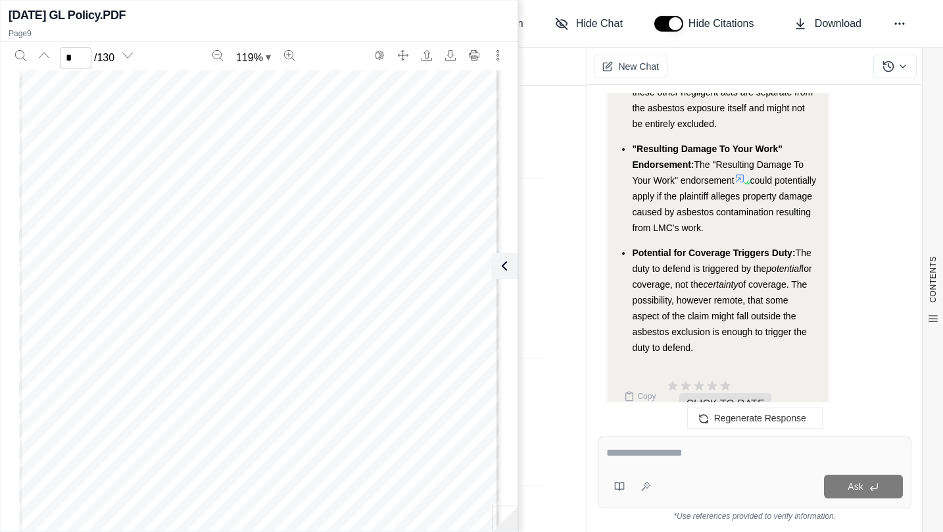
click at [666, 468] on div "Ask" at bounding box center [755, 472] width 314 height 72
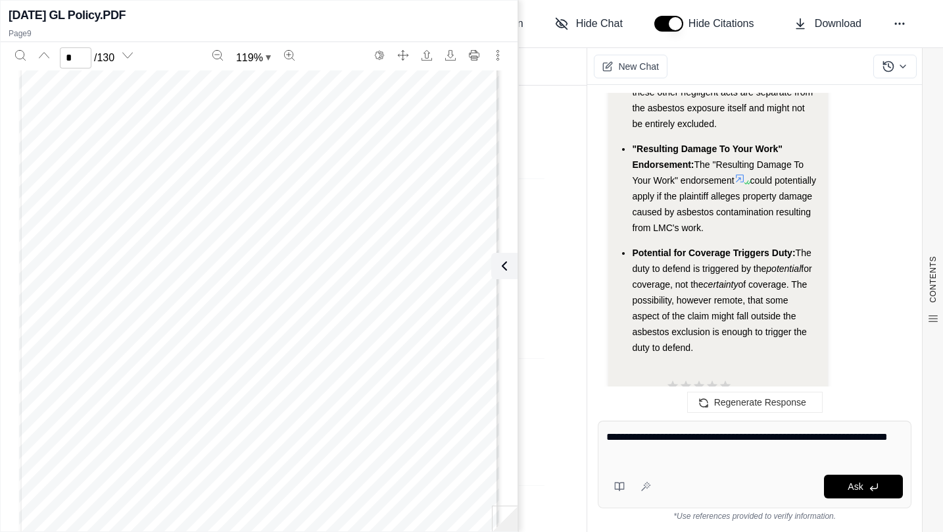
type textarea "**********"
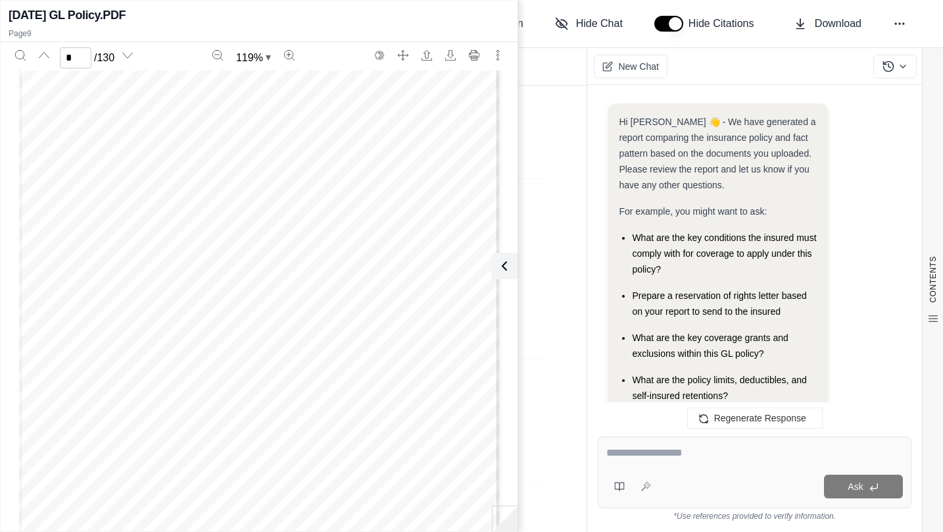
scroll to position [10287, 0]
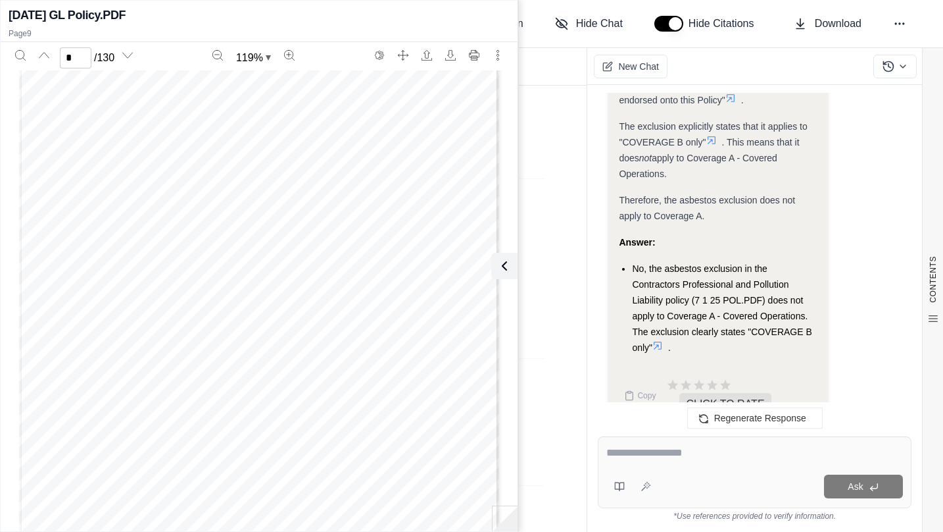
click at [662, 340] on icon at bounding box center [658, 345] width 11 height 11
type input "*"
click at [668, 459] on textarea at bounding box center [755, 453] width 297 height 16
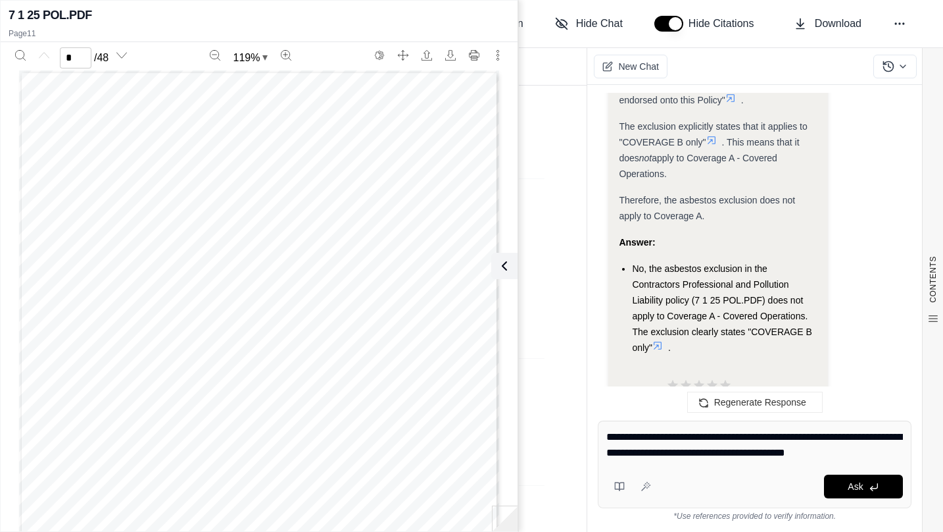
type textarea "**********"
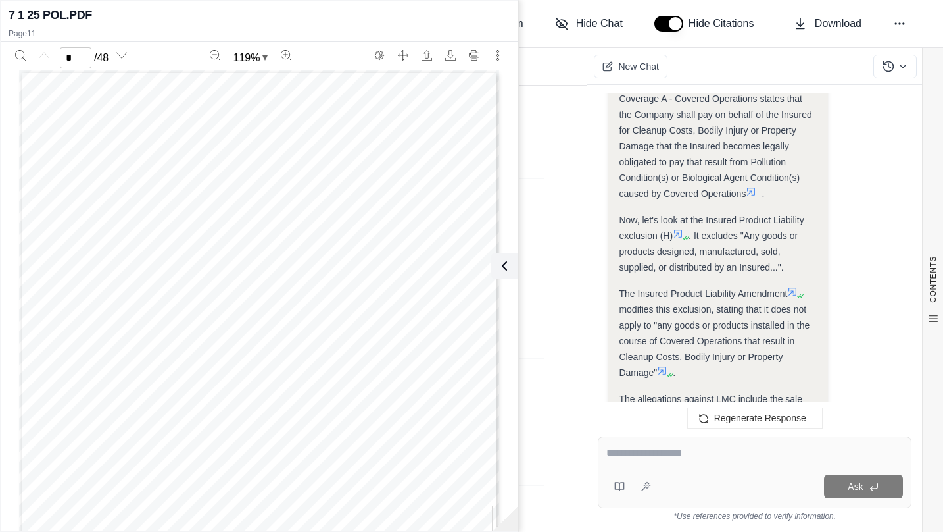
scroll to position [11068, 0]
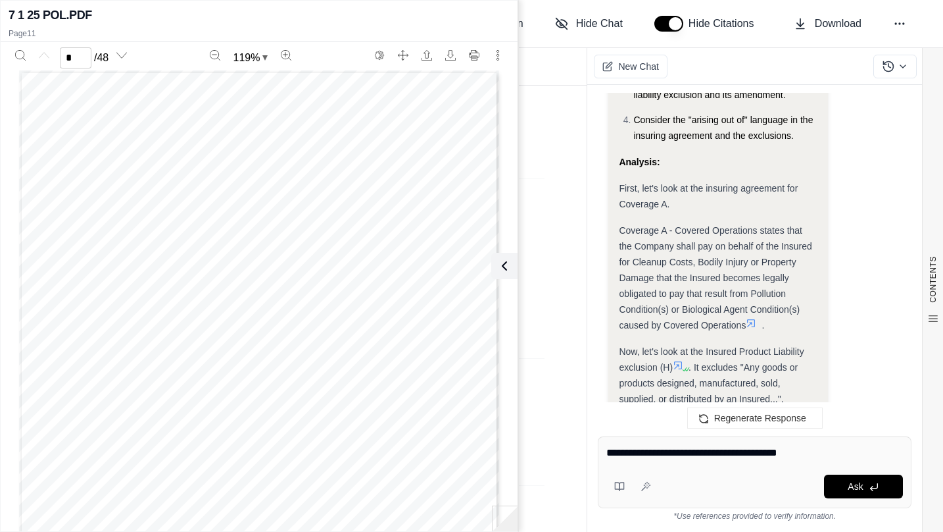
type textarea "**********"
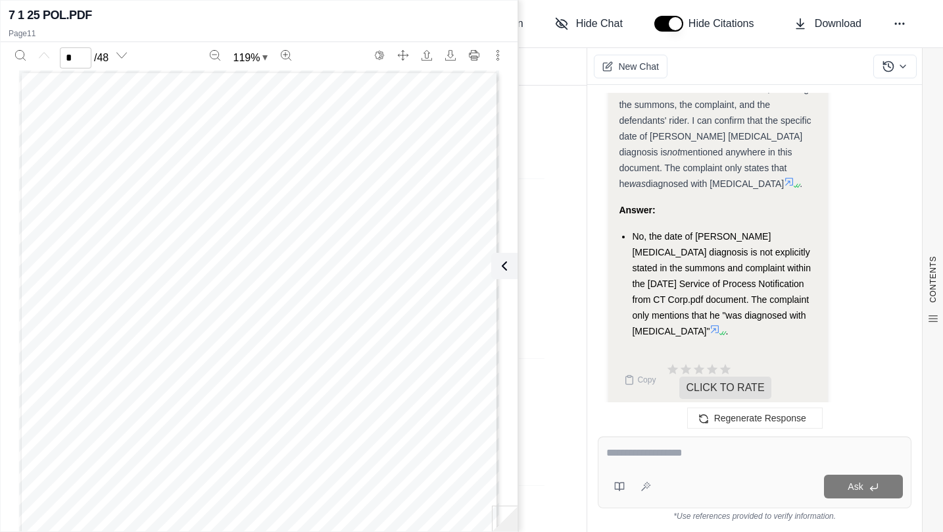
scroll to position [13088, 0]
click at [682, 443] on div "Ask" at bounding box center [755, 472] width 314 height 72
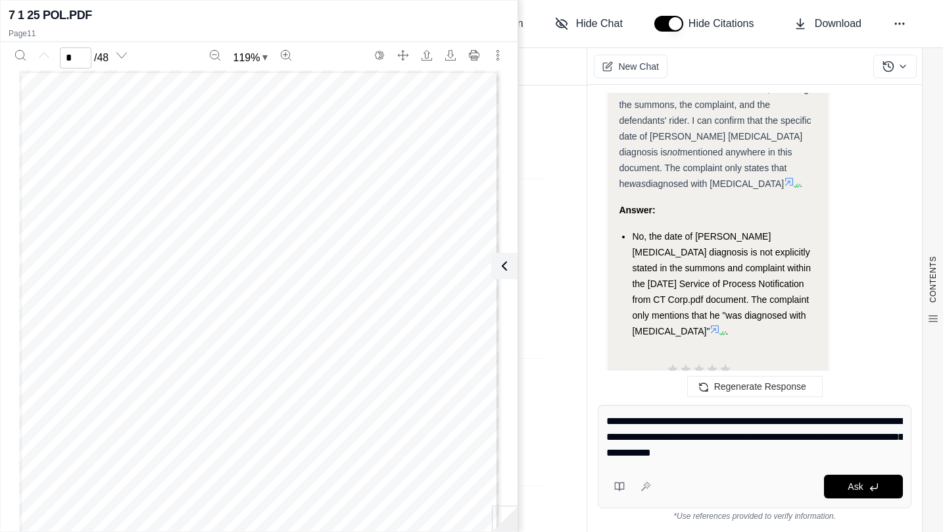
type textarea "**********"
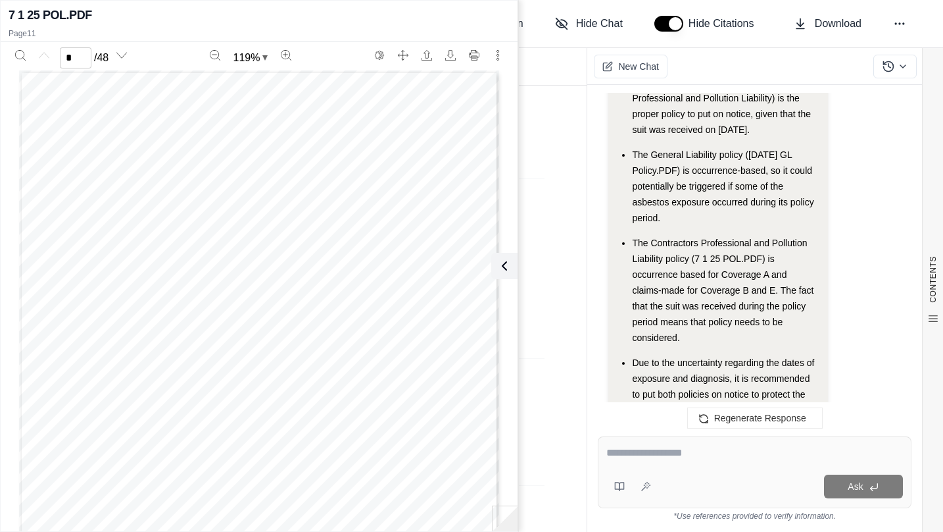
scroll to position [15250, 0]
